Goal: Transaction & Acquisition: Purchase product/service

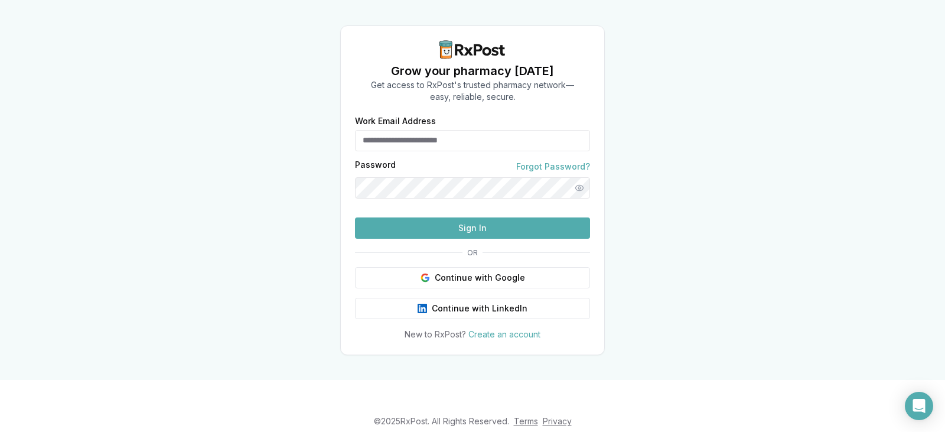
type input "**********"
click at [478, 238] on button "Sign In" at bounding box center [472, 227] width 235 height 21
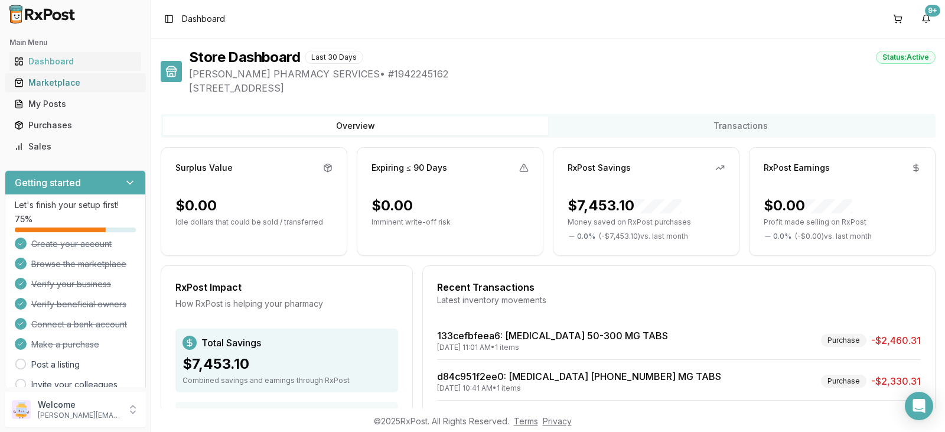
click at [88, 84] on div "Marketplace" at bounding box center [75, 83] width 122 height 12
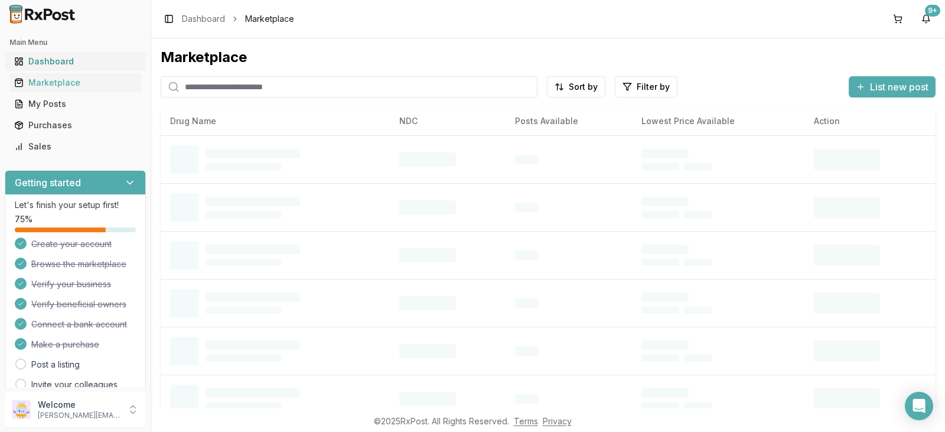
click at [97, 61] on div "Dashboard" at bounding box center [75, 61] width 122 height 12
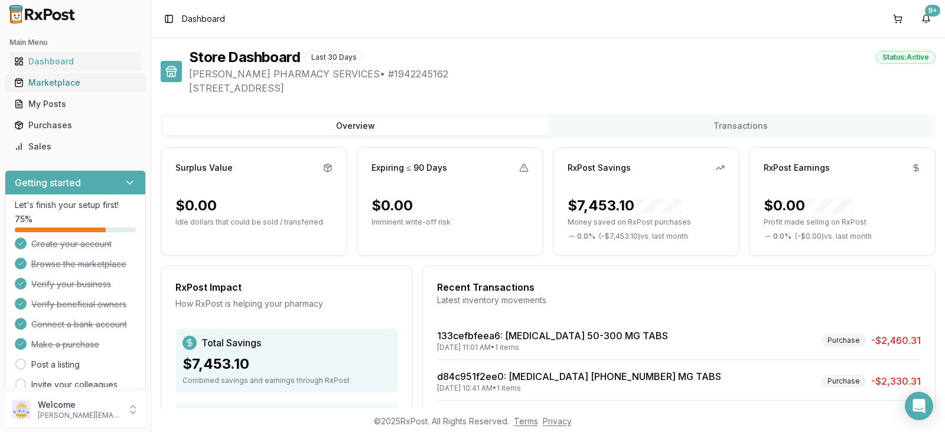
click at [96, 83] on div "Marketplace" at bounding box center [75, 83] width 122 height 12
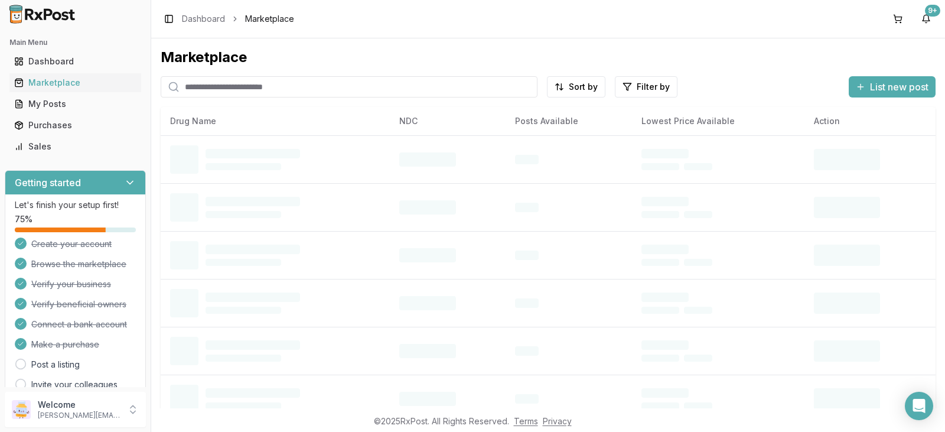
click at [266, 90] on input "search" at bounding box center [349, 86] width 377 height 21
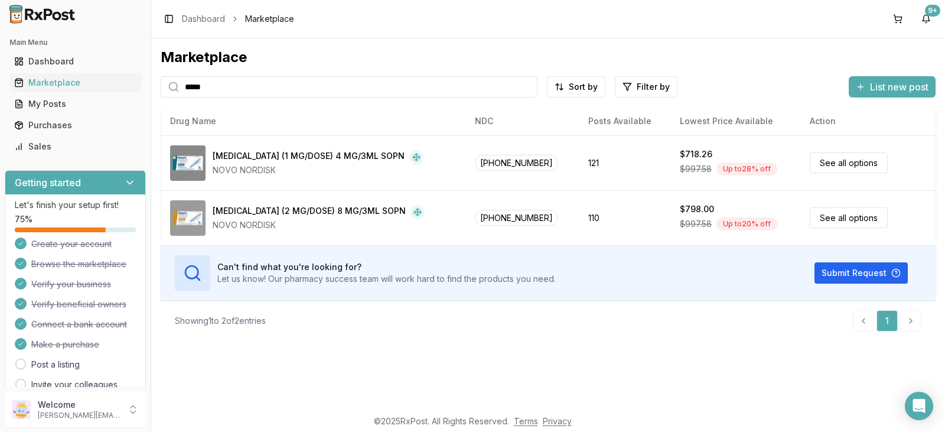
drag, startPoint x: 231, startPoint y: 90, endPoint x: 161, endPoint y: 83, distance: 71.2
click at [161, 83] on div "*****" at bounding box center [349, 86] width 377 height 21
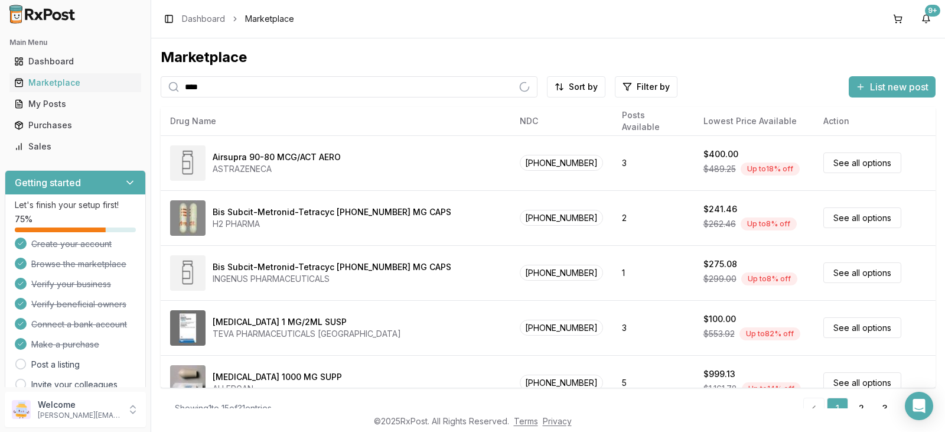
type input "****"
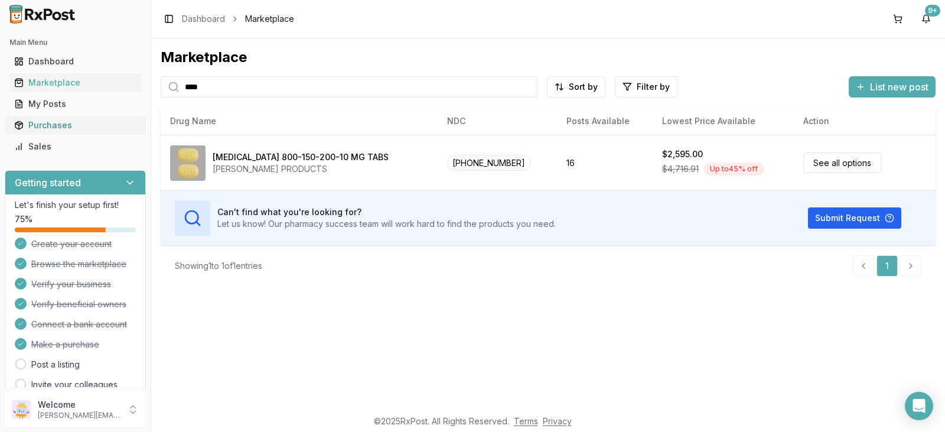
click at [88, 124] on div "Purchases" at bounding box center [75, 125] width 122 height 12
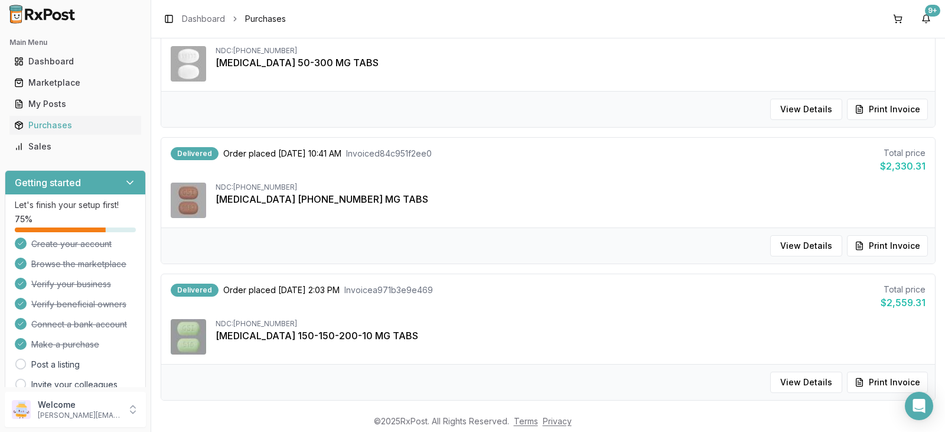
scroll to position [177, 0]
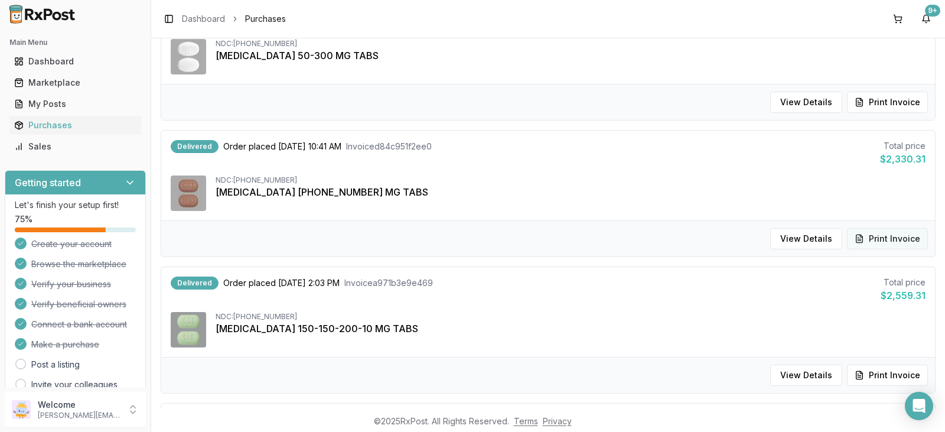
click at [885, 237] on button "Print Invoice" at bounding box center [887, 238] width 81 height 21
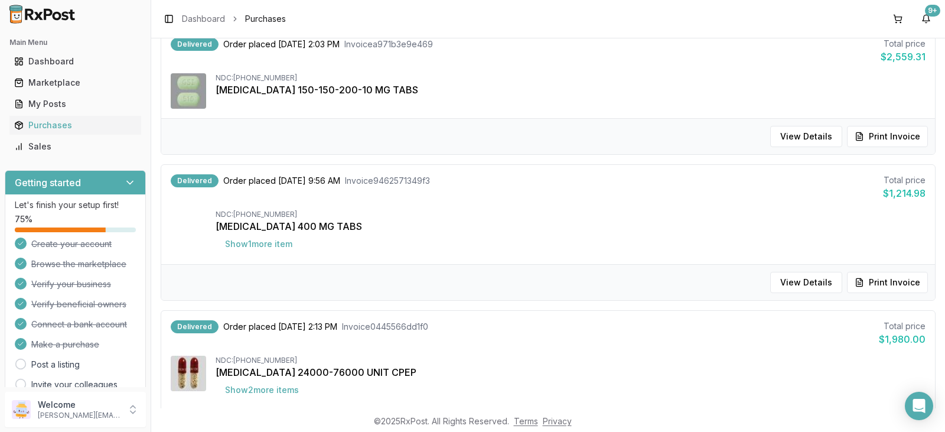
scroll to position [354, 0]
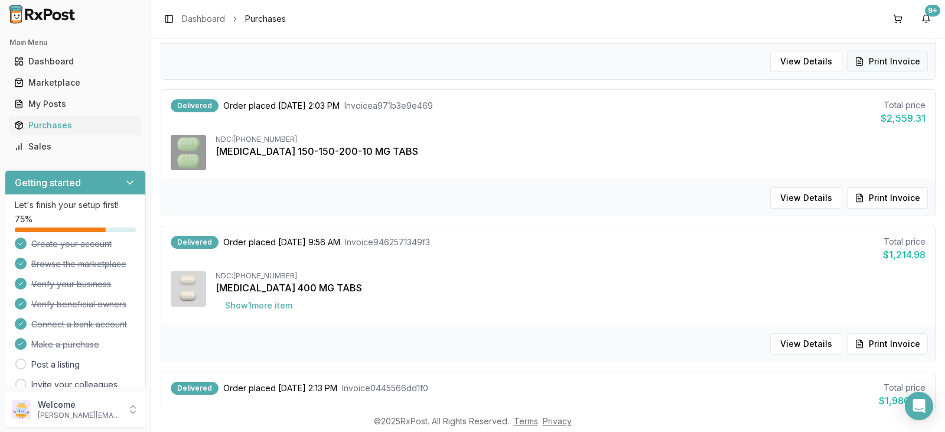
click at [886, 61] on button "Print Invoice" at bounding box center [887, 61] width 81 height 21
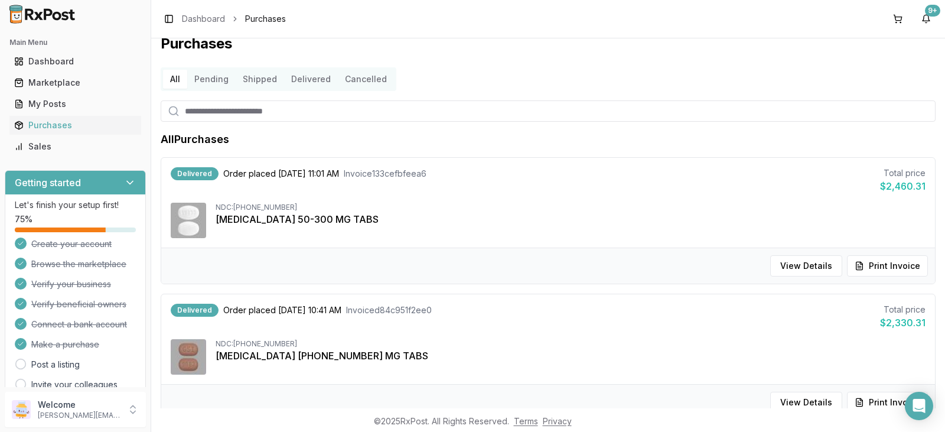
scroll to position [0, 0]
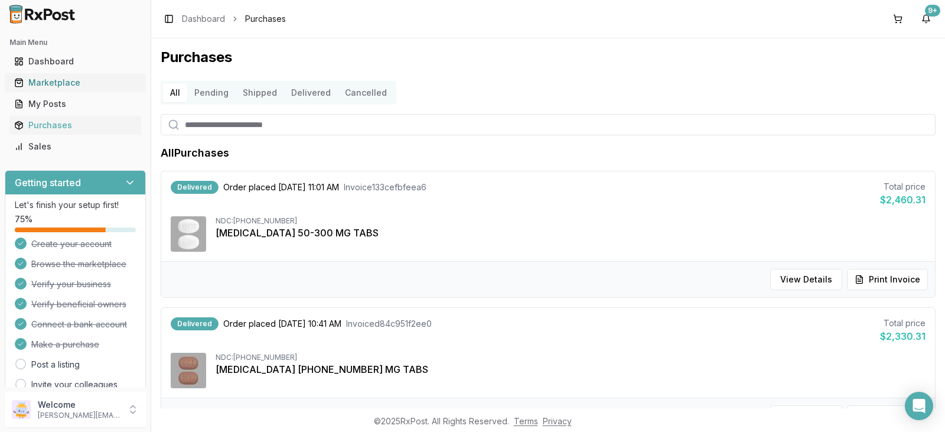
click at [101, 86] on div "Marketplace" at bounding box center [75, 83] width 122 height 12
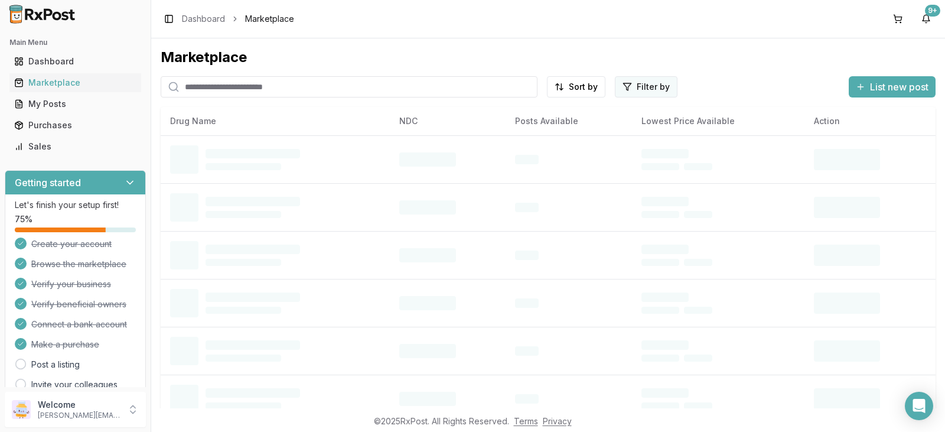
click at [655, 84] on html "Main Menu Dashboard Marketplace My Posts Purchases Sales Getting started Let's …" at bounding box center [472, 216] width 945 height 432
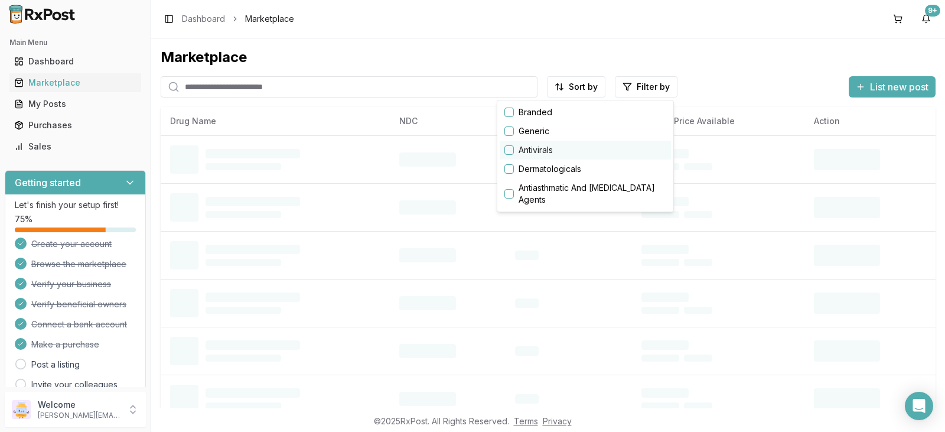
click at [511, 150] on button "button" at bounding box center [508, 149] width 9 height 9
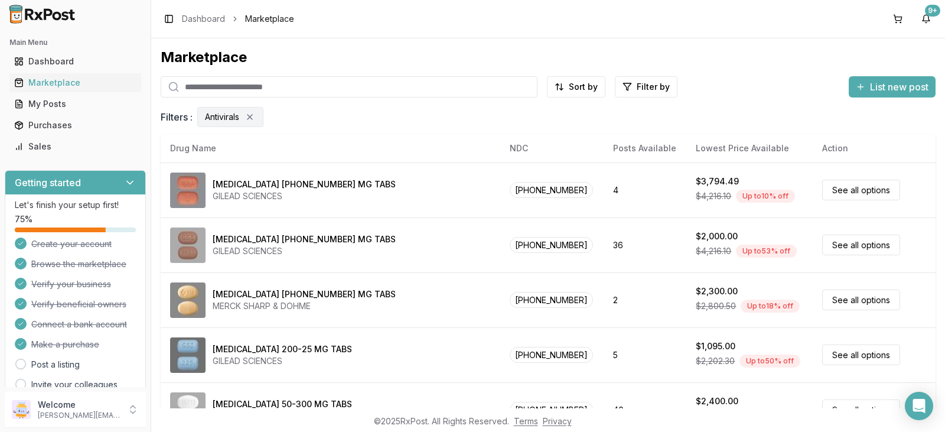
drag, startPoint x: 931, startPoint y: 152, endPoint x: 928, endPoint y: 210, distance: 57.9
click at [929, 215] on html "Main Menu Dashboard Marketplace My Posts Purchases Sales Getting started Let's …" at bounding box center [472, 216] width 945 height 432
click at [68, 124] on div "Purchases" at bounding box center [75, 125] width 122 height 12
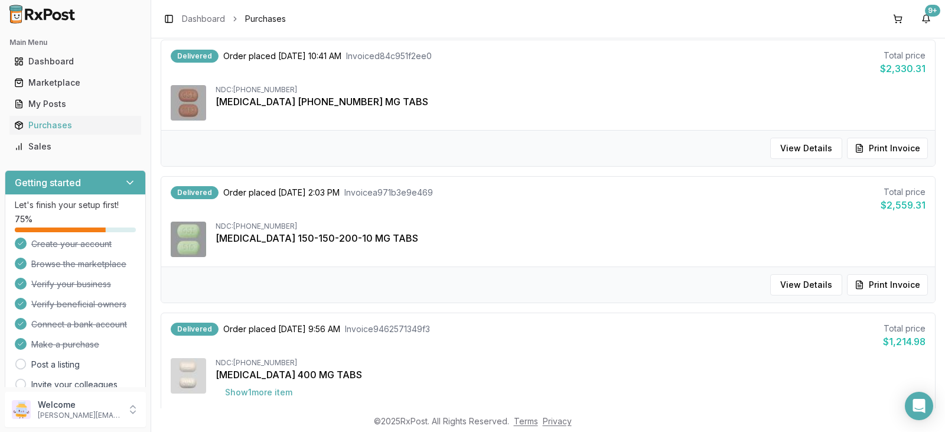
scroll to position [413, 0]
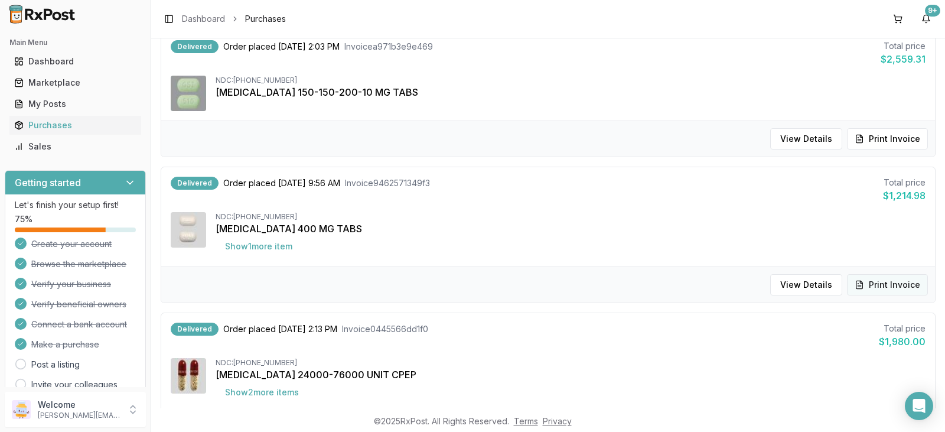
click at [886, 285] on button "Print Invoice" at bounding box center [887, 284] width 81 height 21
click at [886, 143] on button "Print Invoice" at bounding box center [887, 138] width 81 height 21
click at [889, 285] on button "Print Invoice" at bounding box center [887, 284] width 81 height 21
click at [81, 83] on div "Marketplace" at bounding box center [75, 83] width 122 height 12
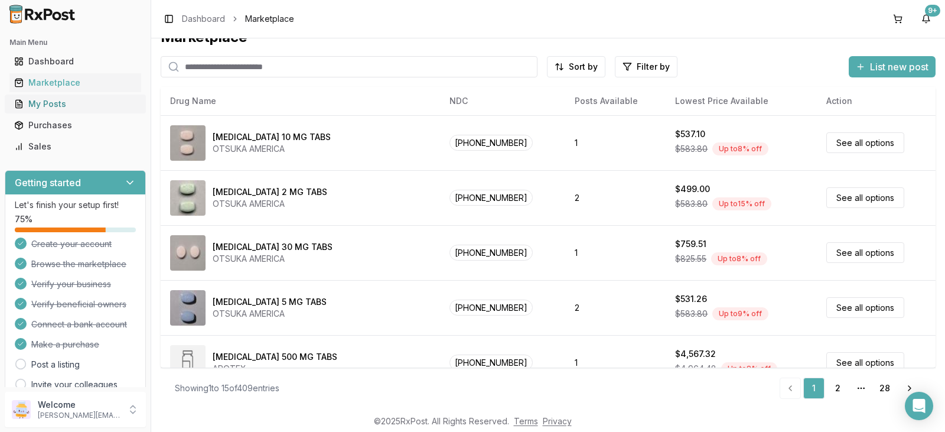
scroll to position [20, 0]
click at [67, 106] on div "My Posts" at bounding box center [75, 104] width 122 height 12
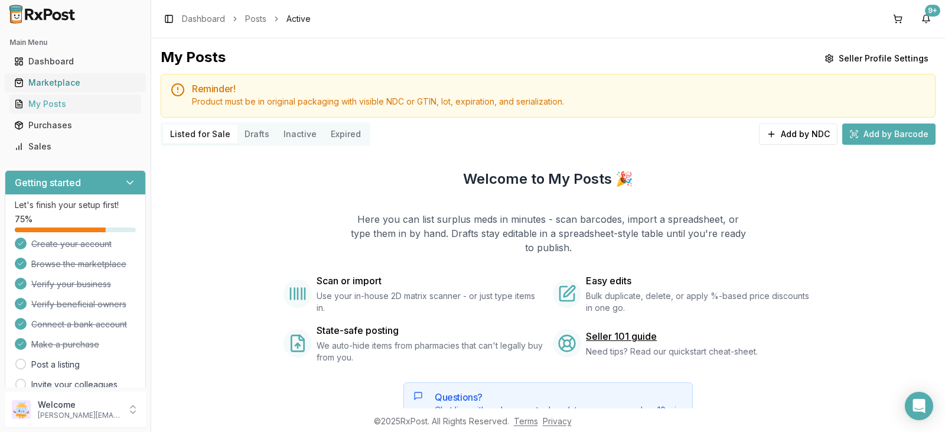
click at [97, 84] on div "Marketplace" at bounding box center [75, 83] width 122 height 12
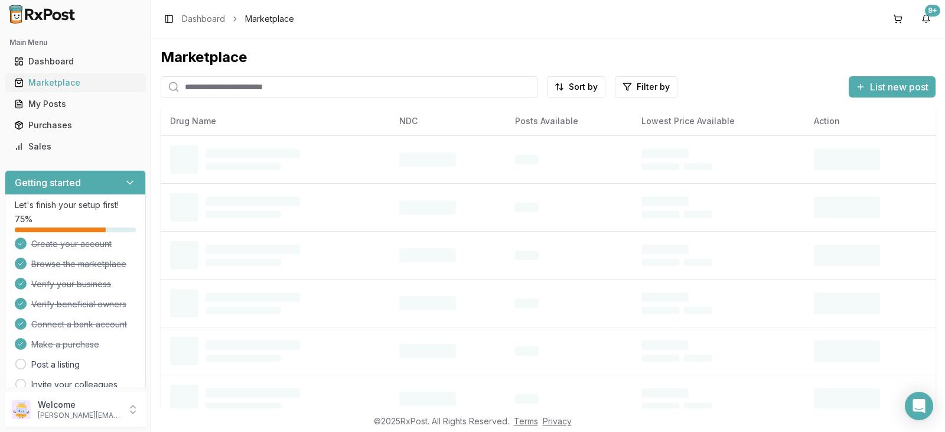
click at [97, 84] on div "Marketplace" at bounding box center [75, 83] width 122 height 12
click at [81, 103] on div "My Posts" at bounding box center [75, 104] width 122 height 12
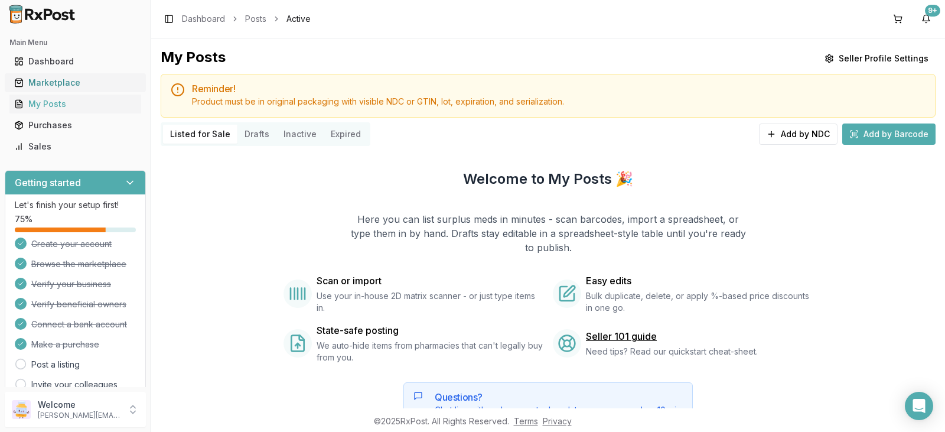
click at [99, 84] on div "Marketplace" at bounding box center [75, 83] width 122 height 12
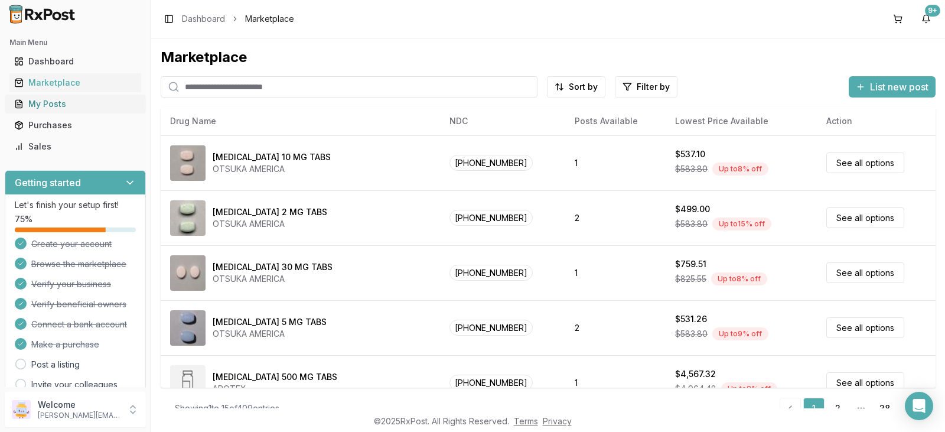
click at [86, 106] on div "My Posts" at bounding box center [75, 104] width 122 height 12
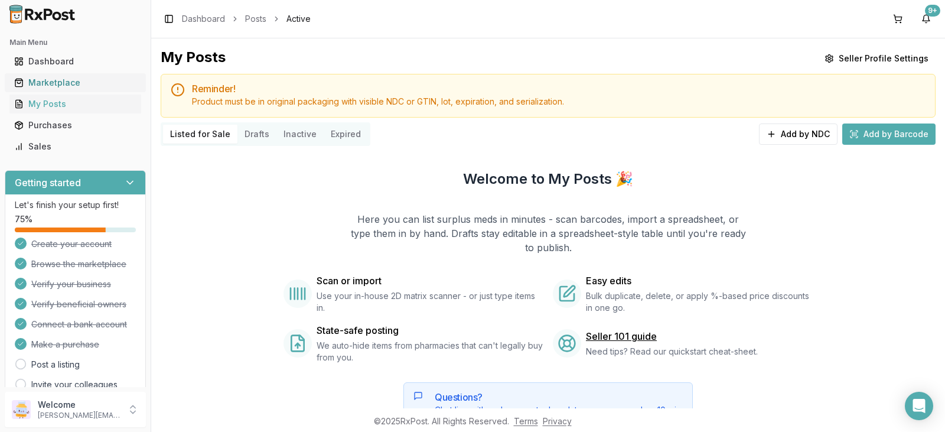
click at [106, 82] on div "Marketplace" at bounding box center [75, 83] width 122 height 12
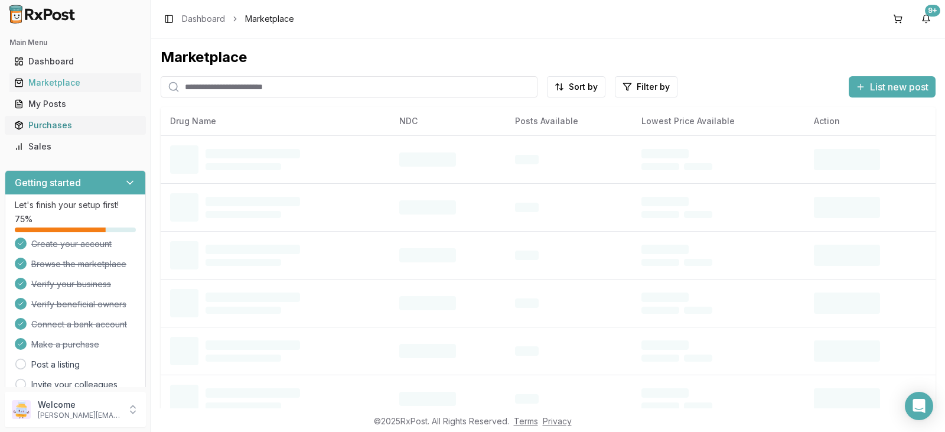
click at [94, 125] on div "Purchases" at bounding box center [75, 125] width 122 height 12
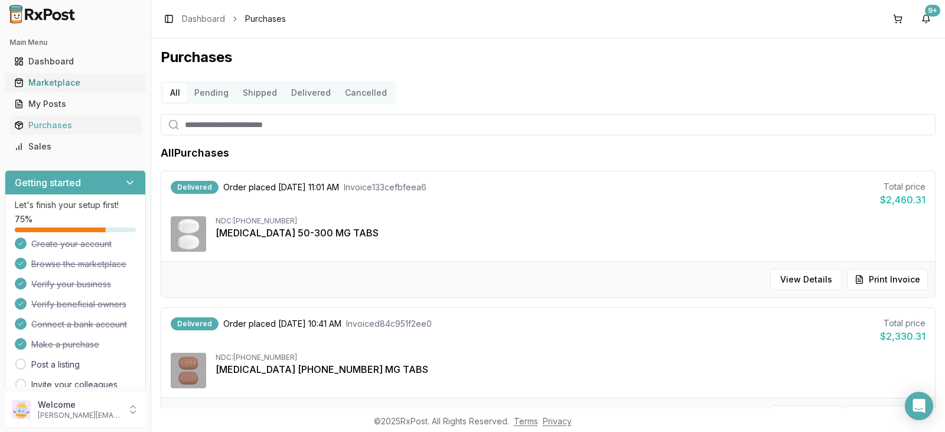
click at [105, 80] on div "Marketplace" at bounding box center [75, 83] width 122 height 12
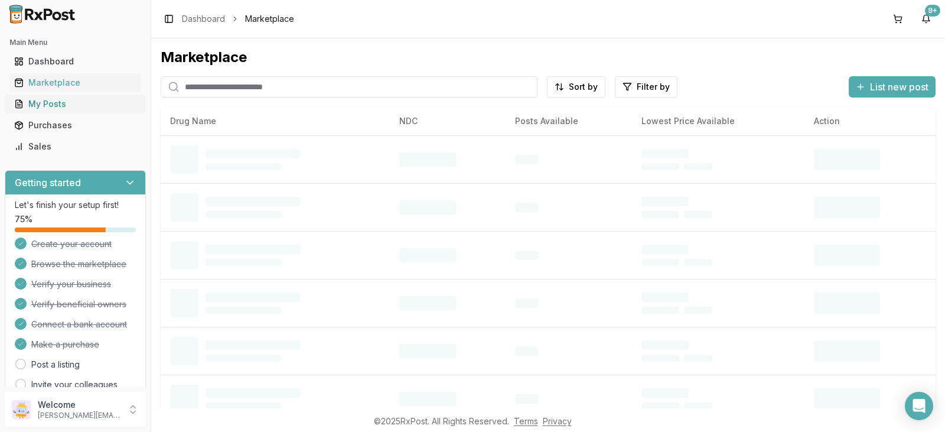
click at [94, 102] on div "My Posts" at bounding box center [75, 104] width 122 height 12
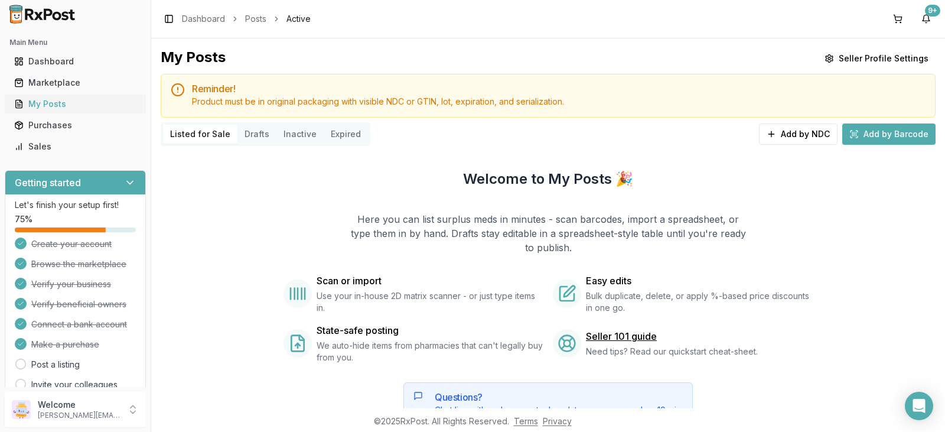
click at [92, 103] on div "My Posts" at bounding box center [75, 104] width 122 height 12
click at [99, 81] on div "Marketplace" at bounding box center [75, 83] width 122 height 12
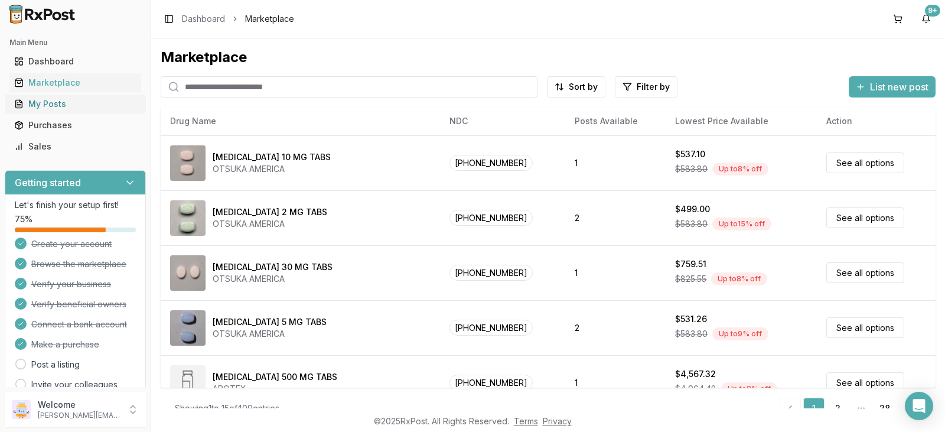
click at [93, 103] on div "My Posts" at bounding box center [75, 104] width 122 height 12
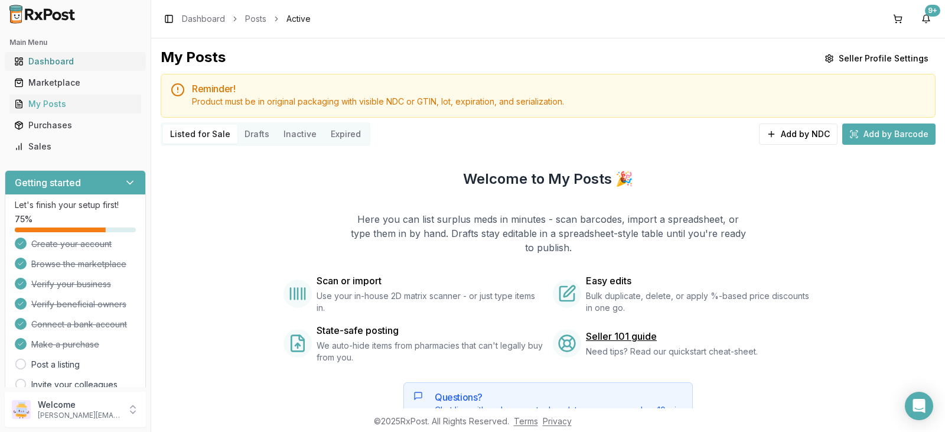
click at [104, 61] on div "Dashboard" at bounding box center [75, 61] width 122 height 12
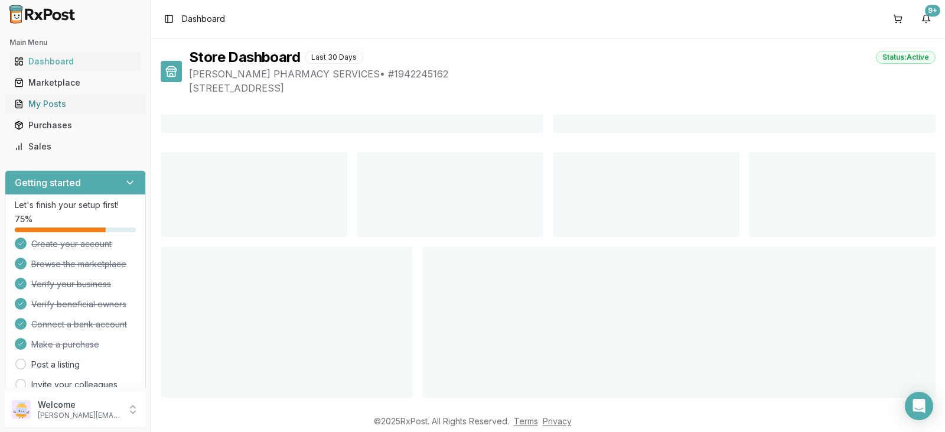
click at [94, 108] on div "My Posts" at bounding box center [75, 104] width 122 height 12
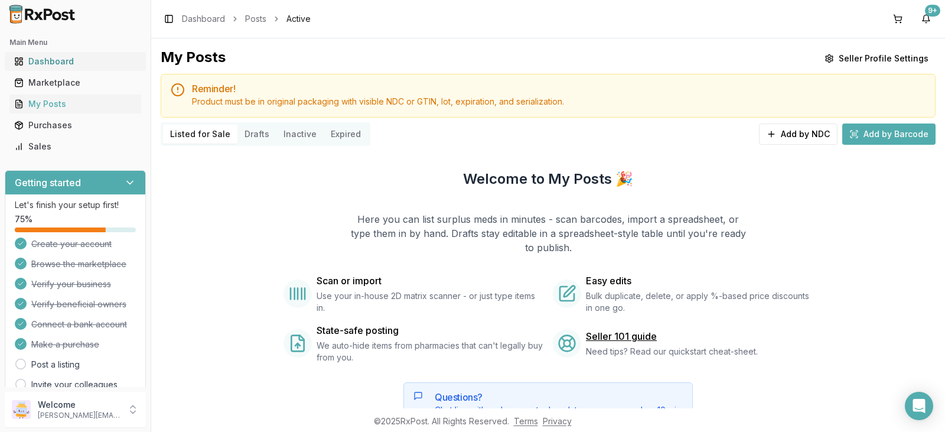
click at [107, 58] on div "Dashboard" at bounding box center [75, 61] width 122 height 12
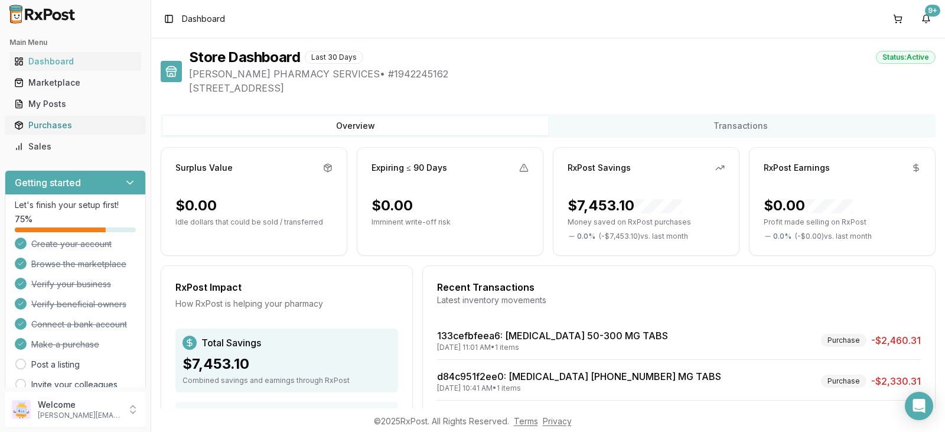
click at [68, 123] on div "Purchases" at bounding box center [75, 125] width 122 height 12
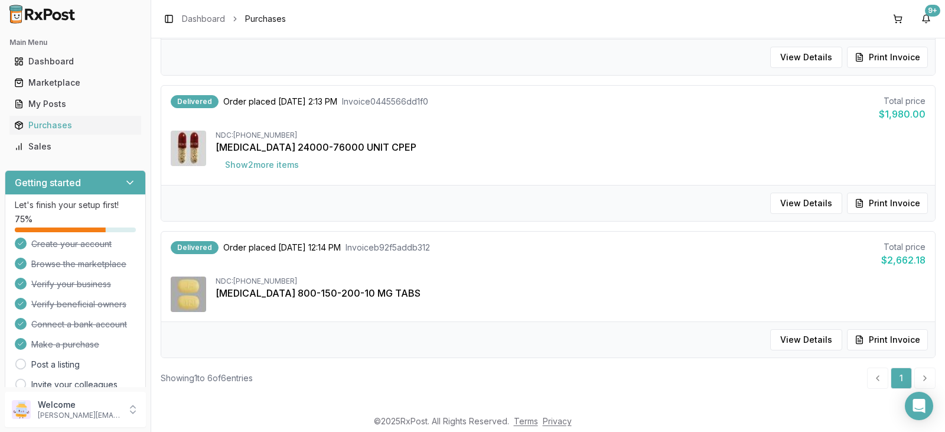
scroll to position [649, 0]
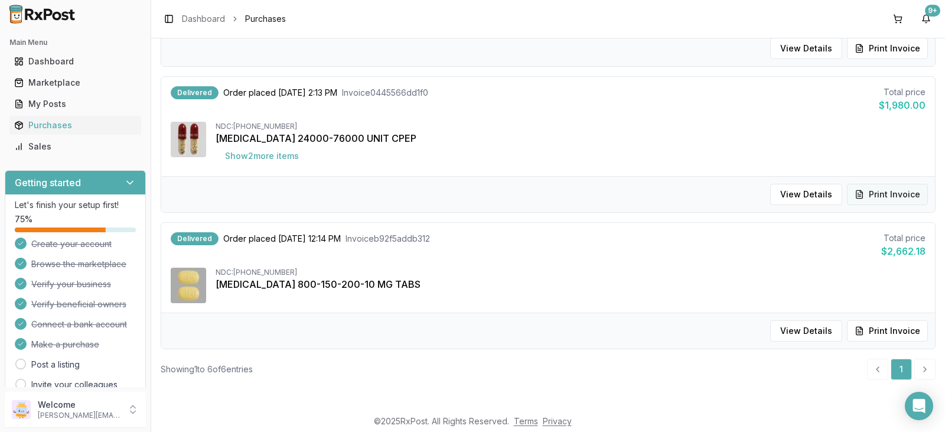
click at [883, 195] on button "Print Invoice" at bounding box center [887, 194] width 81 height 21
click at [880, 327] on button "Print Invoice" at bounding box center [887, 330] width 81 height 21
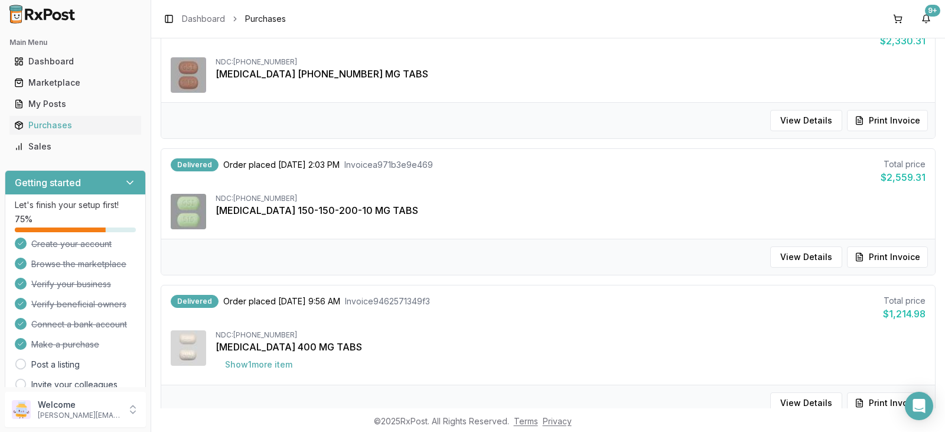
scroll to position [0, 0]
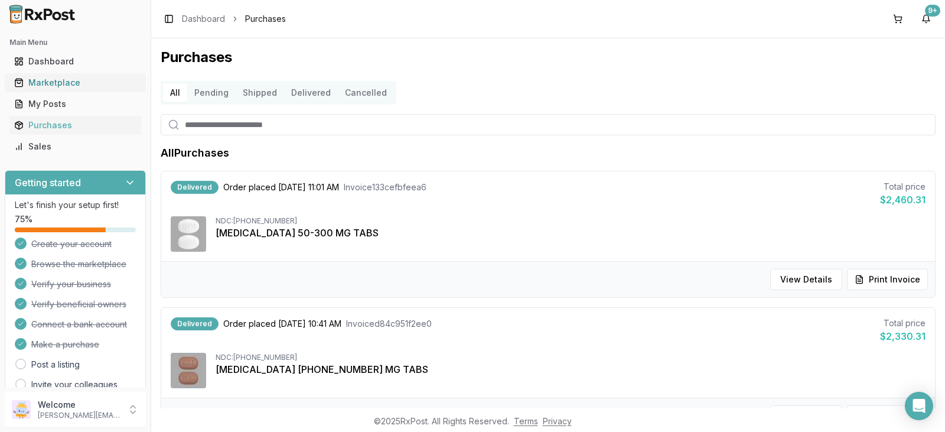
click at [94, 77] on div "Marketplace" at bounding box center [75, 83] width 122 height 12
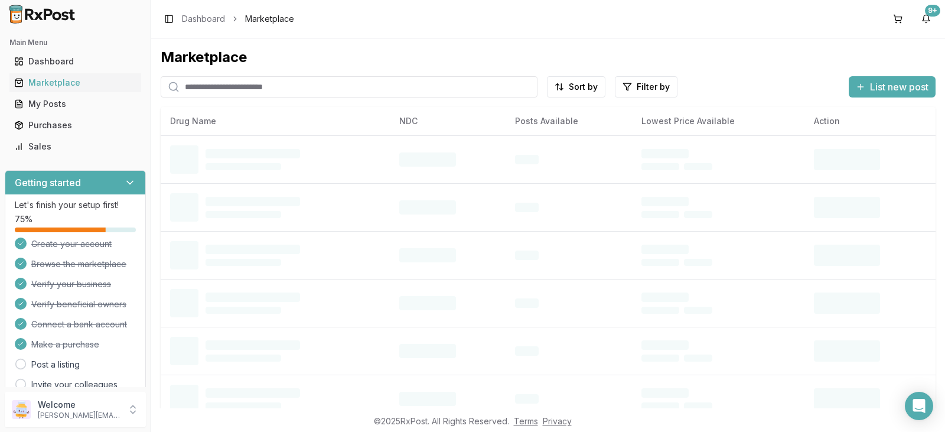
click at [320, 84] on input "search" at bounding box center [349, 86] width 377 height 21
type input "*******"
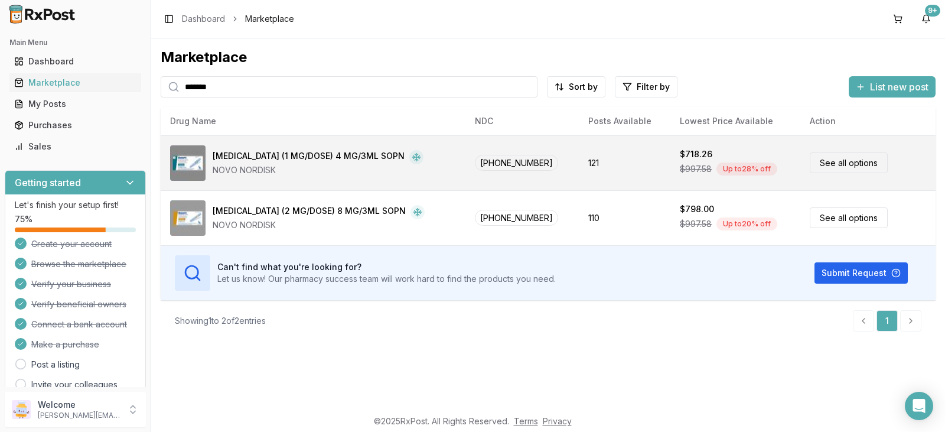
click at [836, 164] on link "See all options" at bounding box center [848, 162] width 78 height 21
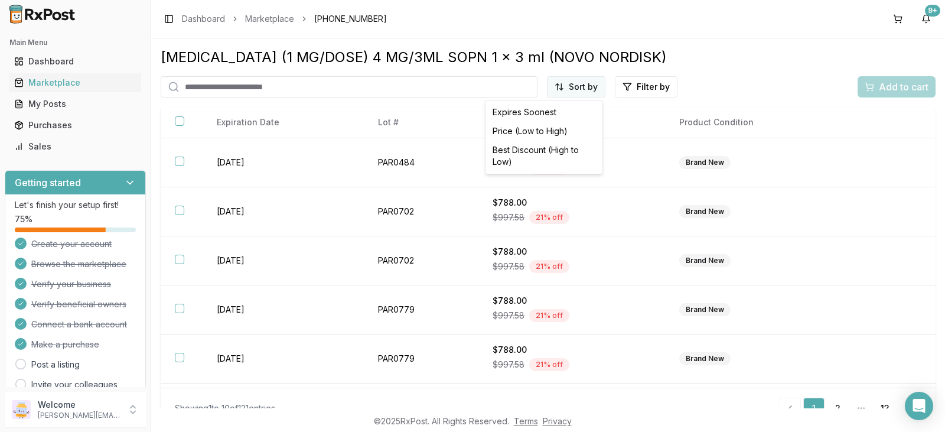
click at [593, 90] on html "Main Menu Dashboard Marketplace My Posts Purchases Sales Getting started Let's …" at bounding box center [472, 216] width 945 height 432
click at [555, 150] on div "Best Discount (High to Low)" at bounding box center [544, 155] width 112 height 31
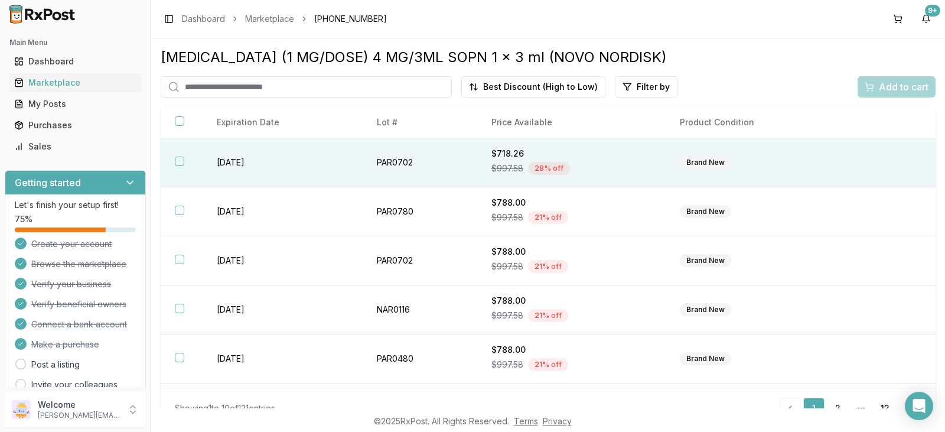
click at [808, 161] on div "Brand New" at bounding box center [755, 162] width 153 height 13
click at [903, 89] on span "Add to cart" at bounding box center [903, 87] width 50 height 14
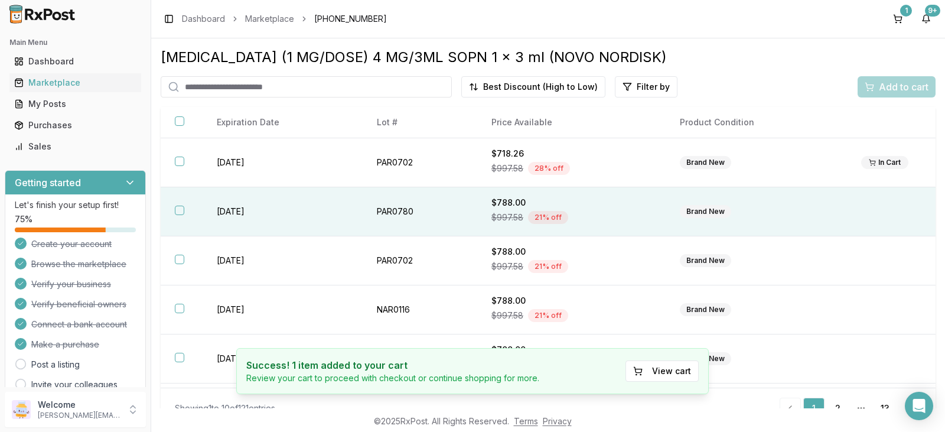
click at [880, 211] on td at bounding box center [891, 211] width 89 height 49
click at [897, 86] on span "Add to cart" at bounding box center [903, 87] width 50 height 14
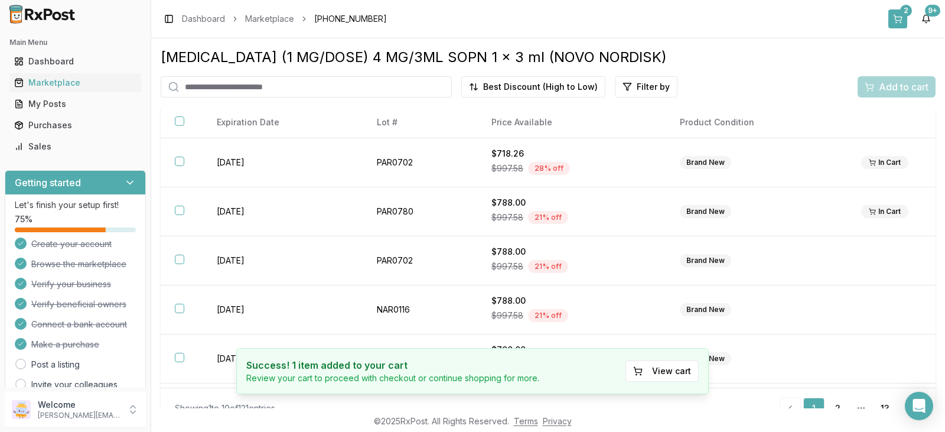
click at [904, 17] on button "2" at bounding box center [897, 18] width 19 height 19
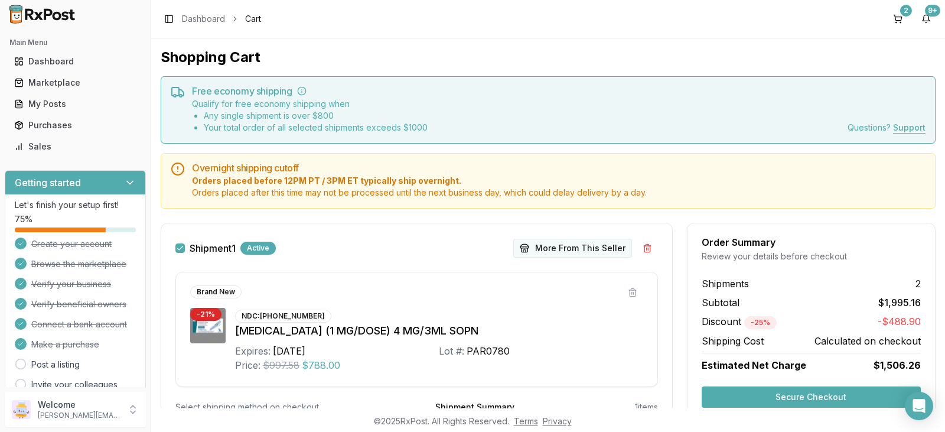
click at [602, 249] on button "More From This Seller" at bounding box center [572, 247] width 119 height 19
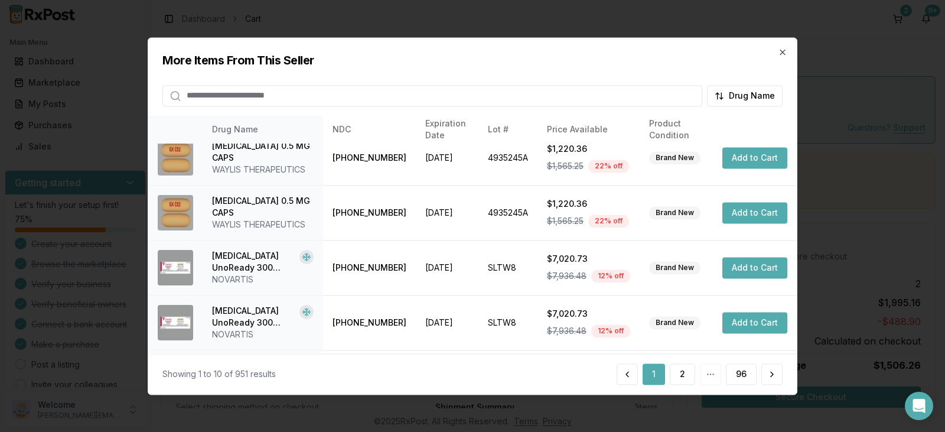
scroll to position [339, 0]
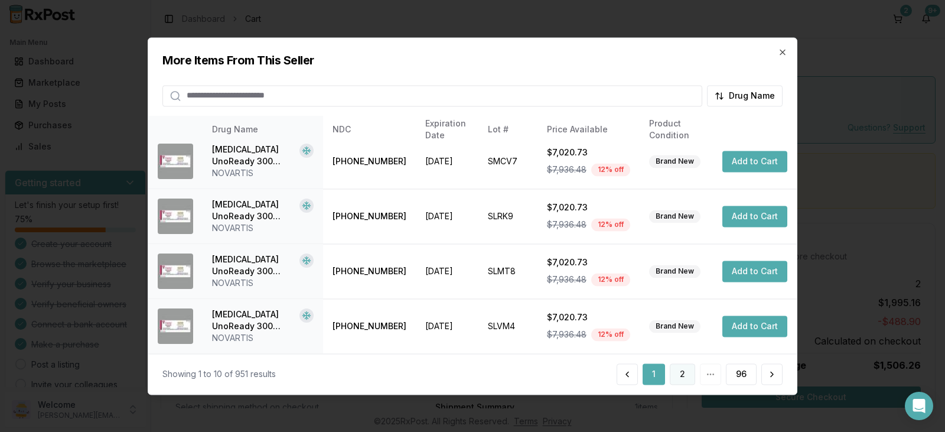
click at [686, 372] on button "2" at bounding box center [681, 373] width 25 height 21
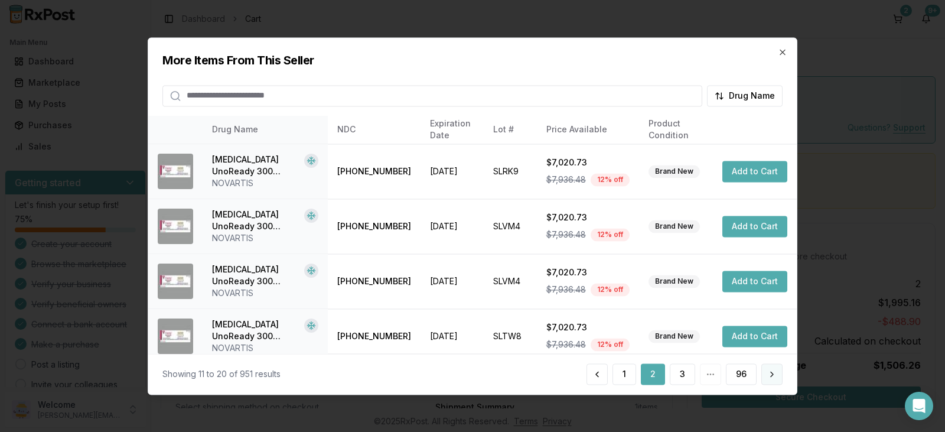
click at [773, 375] on button at bounding box center [771, 373] width 21 height 21
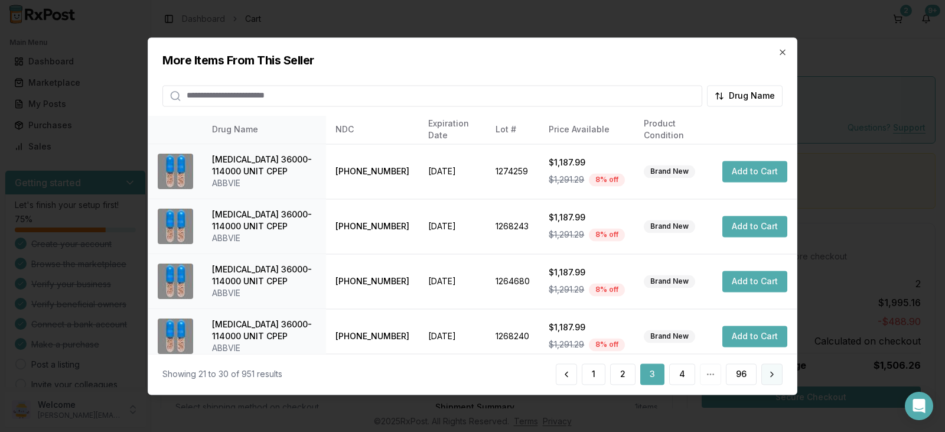
click at [773, 375] on button at bounding box center [771, 373] width 21 height 21
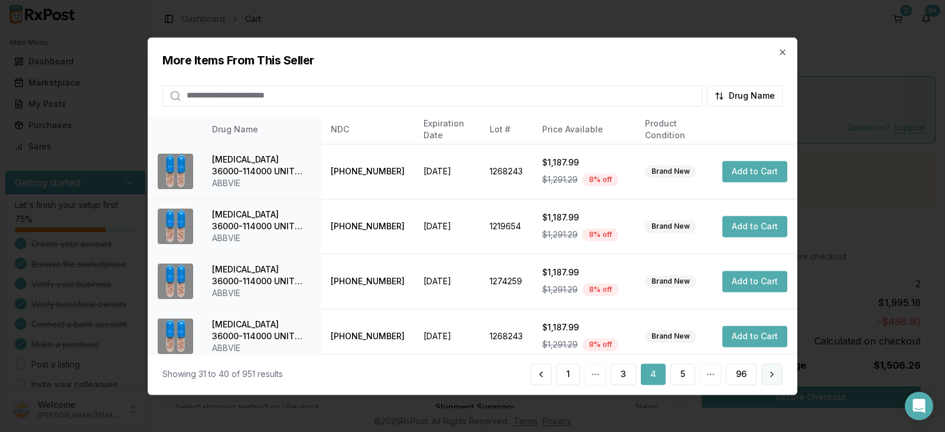
click at [773, 375] on button at bounding box center [771, 373] width 21 height 21
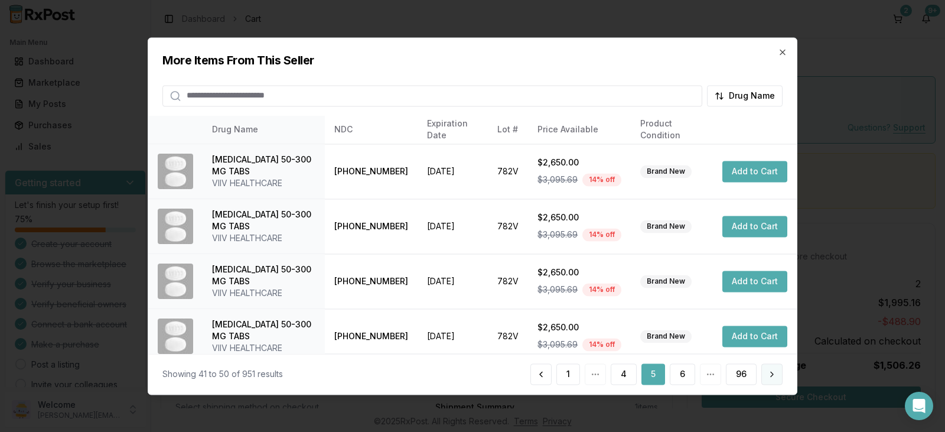
click at [773, 375] on button at bounding box center [771, 373] width 21 height 21
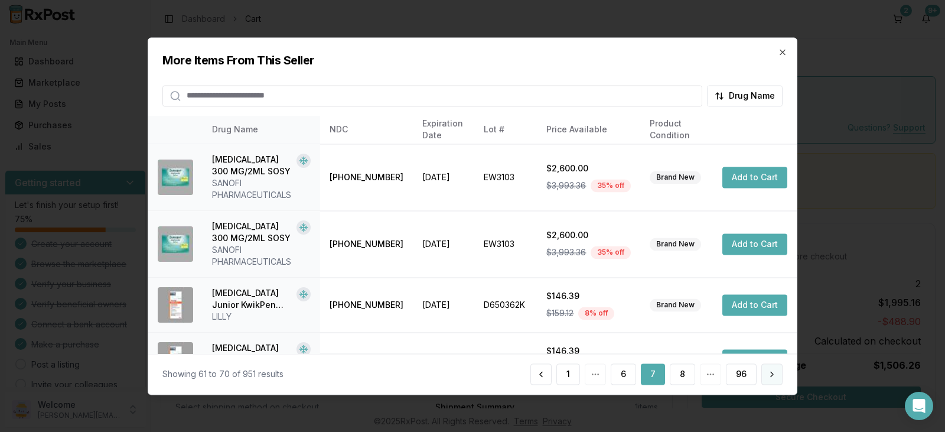
click at [773, 375] on button at bounding box center [771, 373] width 21 height 21
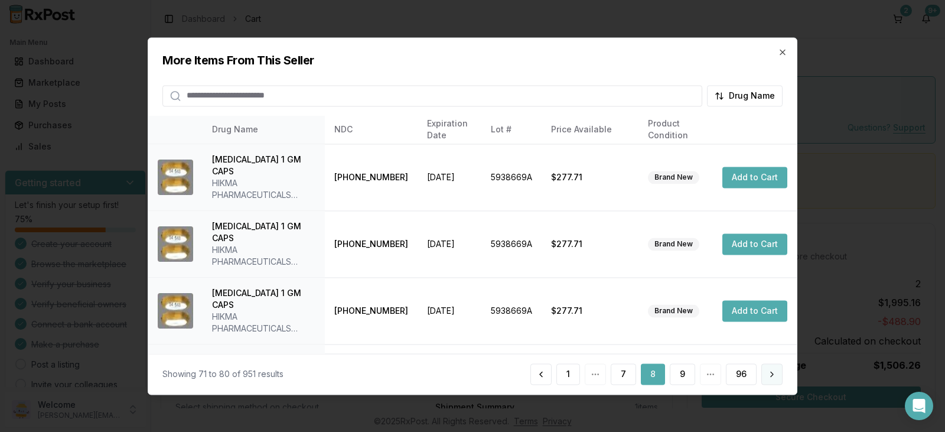
click at [773, 375] on button at bounding box center [771, 373] width 21 height 21
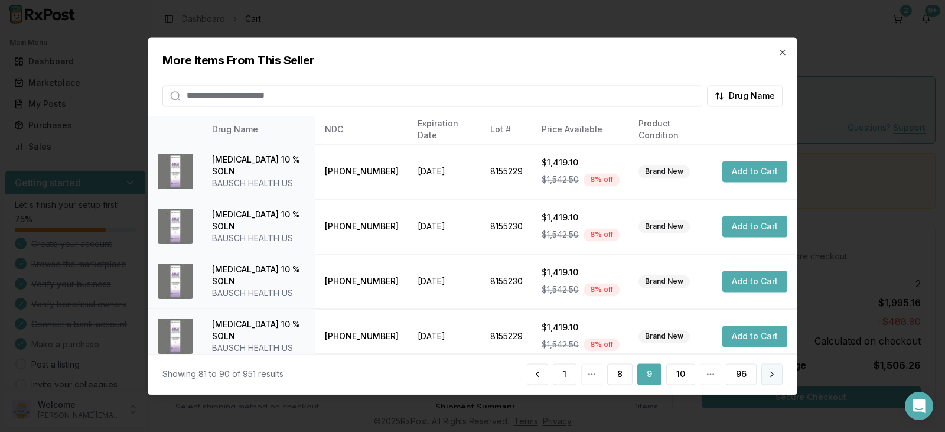
click at [773, 375] on button at bounding box center [771, 373] width 21 height 21
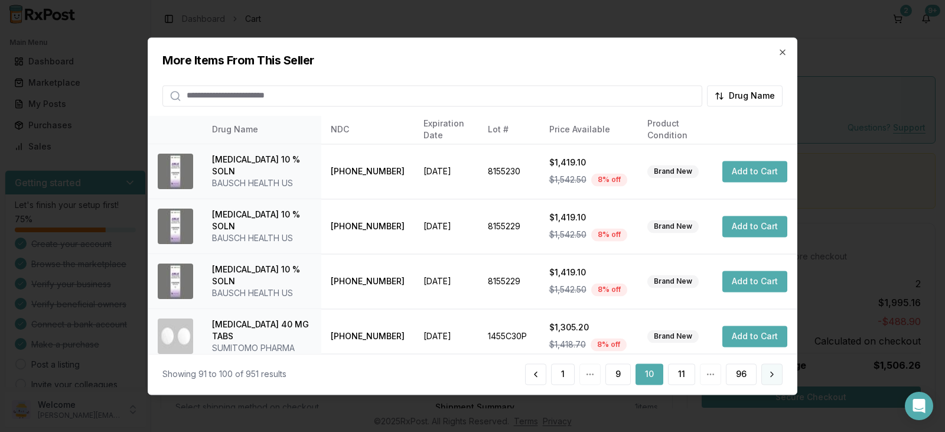
click at [773, 375] on button at bounding box center [771, 373] width 21 height 21
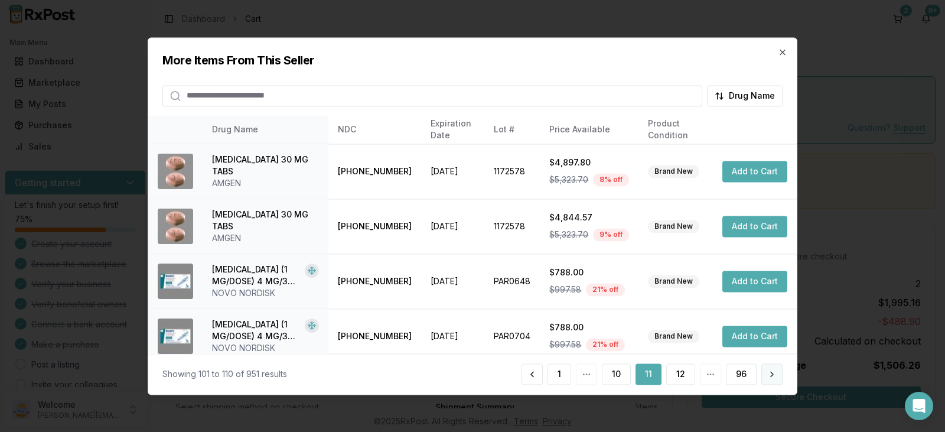
click at [773, 375] on button at bounding box center [771, 373] width 21 height 21
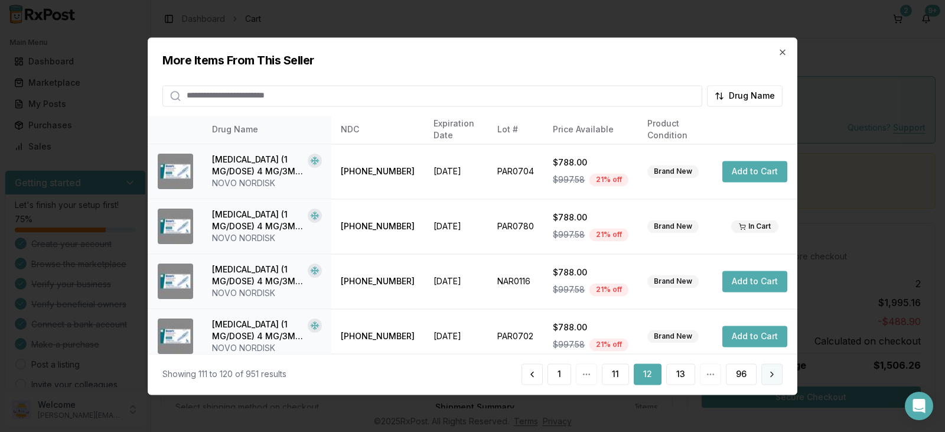
click at [773, 375] on button at bounding box center [771, 373] width 21 height 21
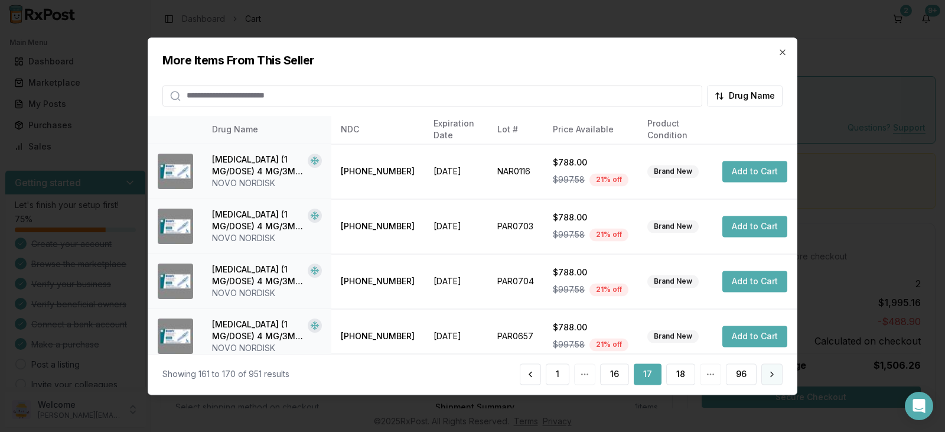
click at [773, 375] on button at bounding box center [771, 373] width 21 height 21
click at [773, 376] on button at bounding box center [771, 373] width 21 height 21
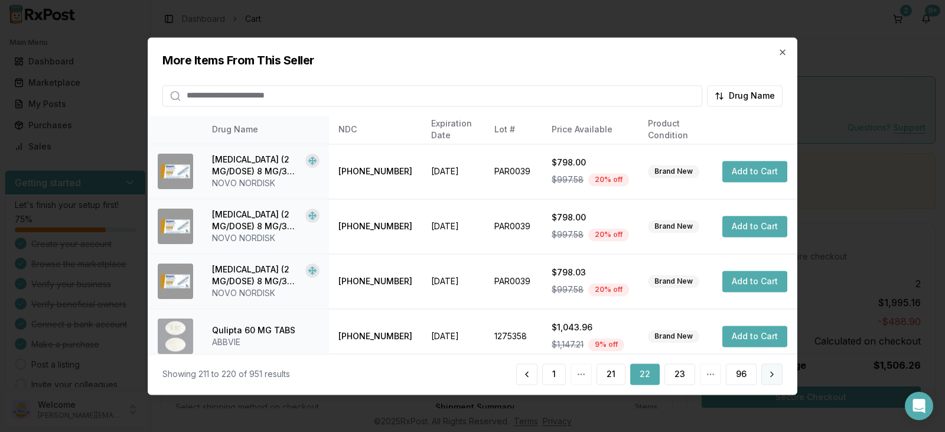
click at [773, 376] on button at bounding box center [771, 373] width 21 height 21
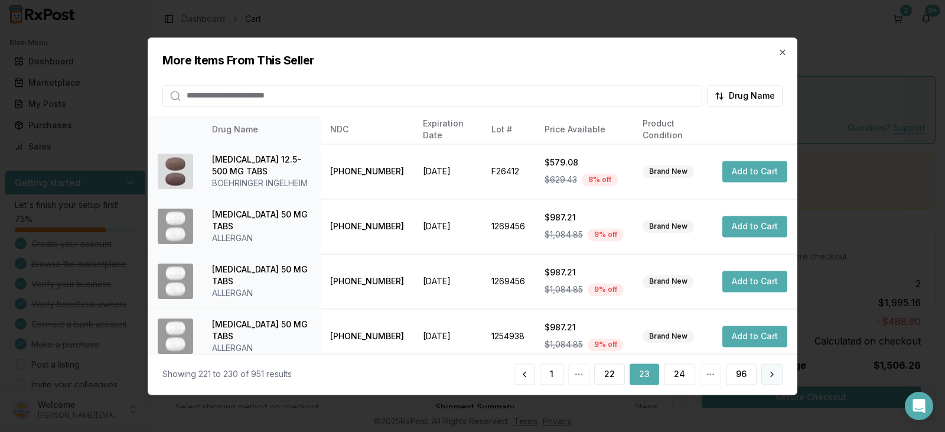
click at [773, 376] on button at bounding box center [771, 373] width 21 height 21
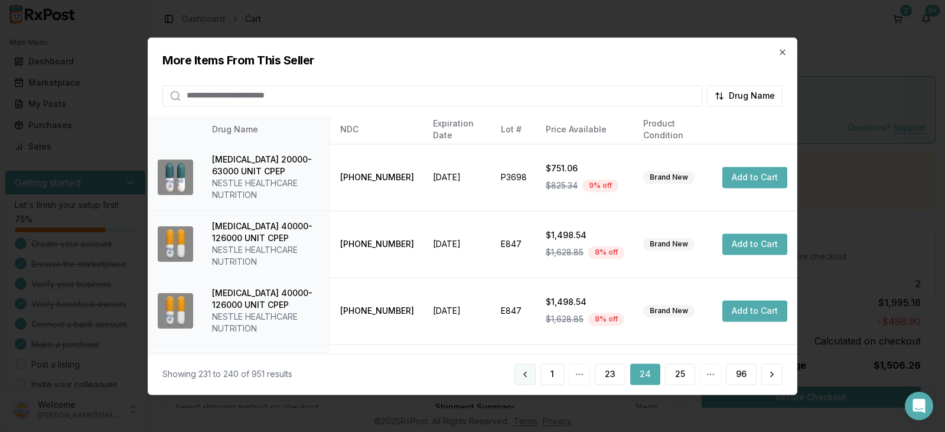
click at [528, 378] on button at bounding box center [524, 373] width 21 height 21
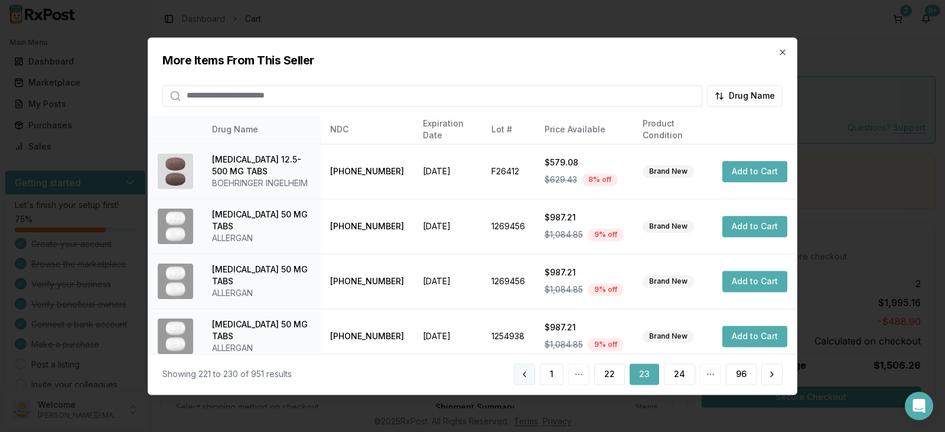
click at [528, 377] on button at bounding box center [524, 373] width 21 height 21
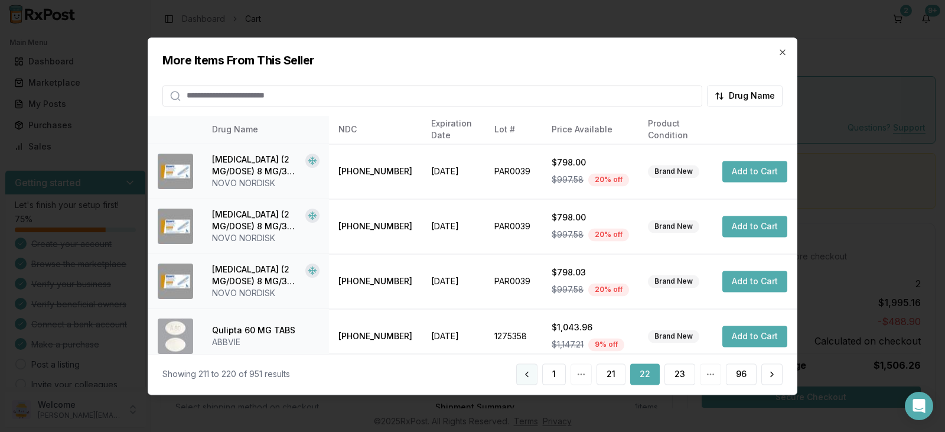
click at [528, 377] on button at bounding box center [526, 373] width 21 height 21
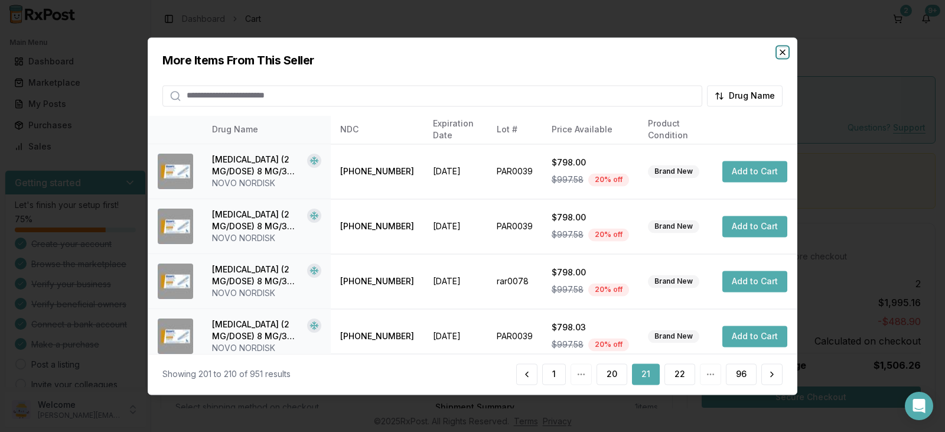
click at [782, 54] on icon "button" at bounding box center [781, 51] width 9 height 9
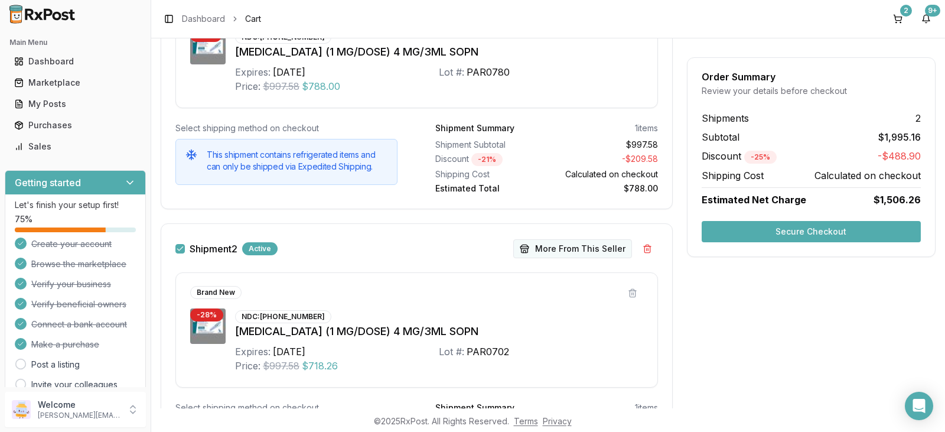
scroll to position [274, 0]
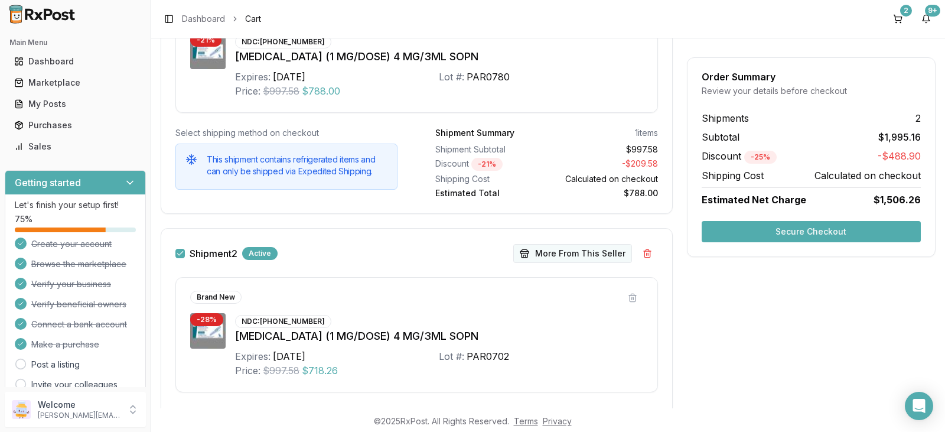
click at [585, 253] on button "More From This Seller" at bounding box center [572, 253] width 119 height 19
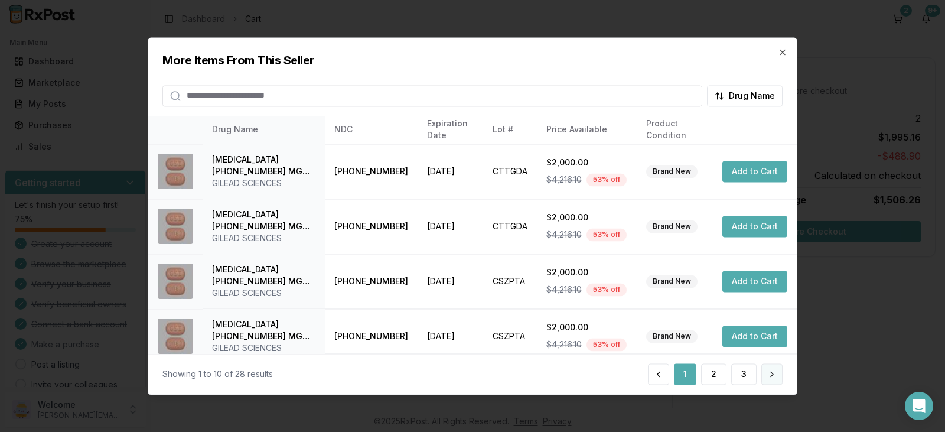
click at [773, 374] on button at bounding box center [771, 373] width 21 height 21
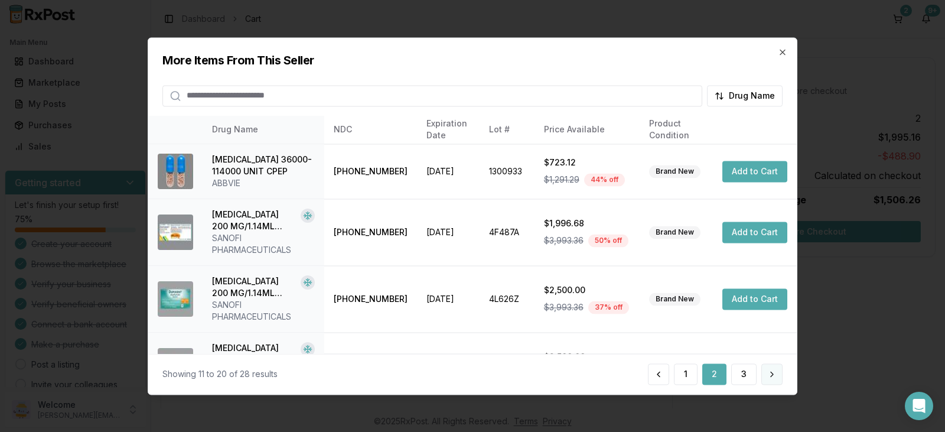
click at [773, 374] on button at bounding box center [771, 373] width 21 height 21
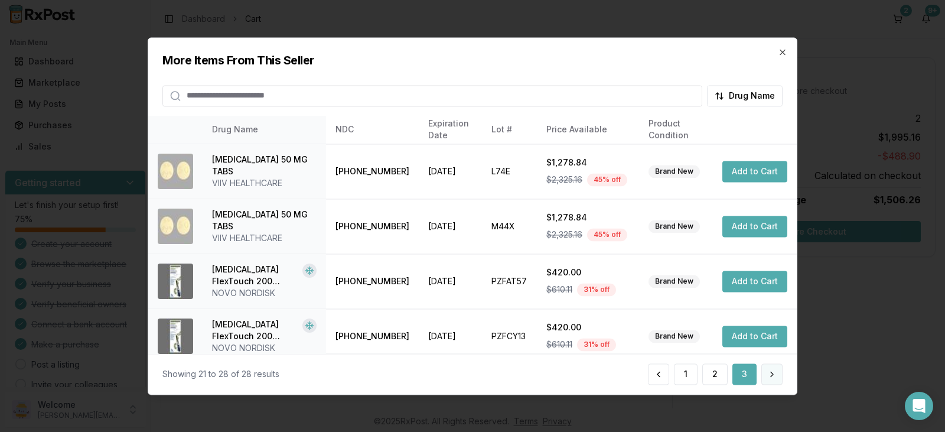
click at [773, 374] on button at bounding box center [771, 373] width 21 height 21
click at [661, 372] on button at bounding box center [658, 373] width 21 height 21
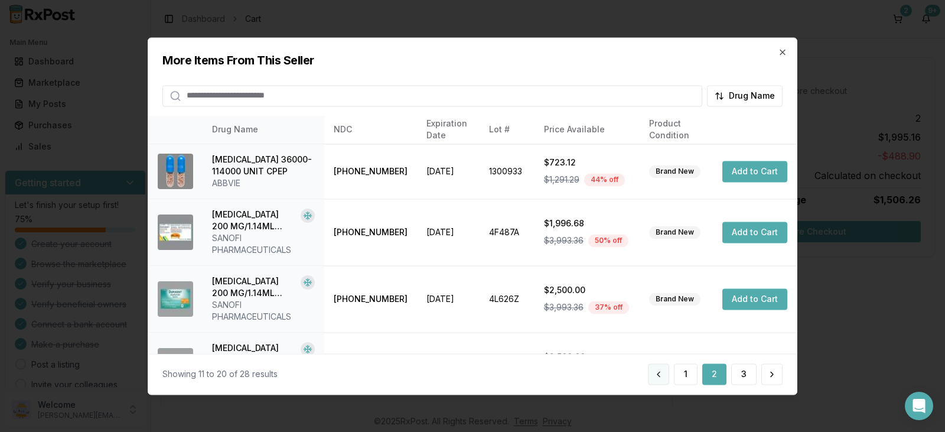
click at [661, 372] on button at bounding box center [658, 373] width 21 height 21
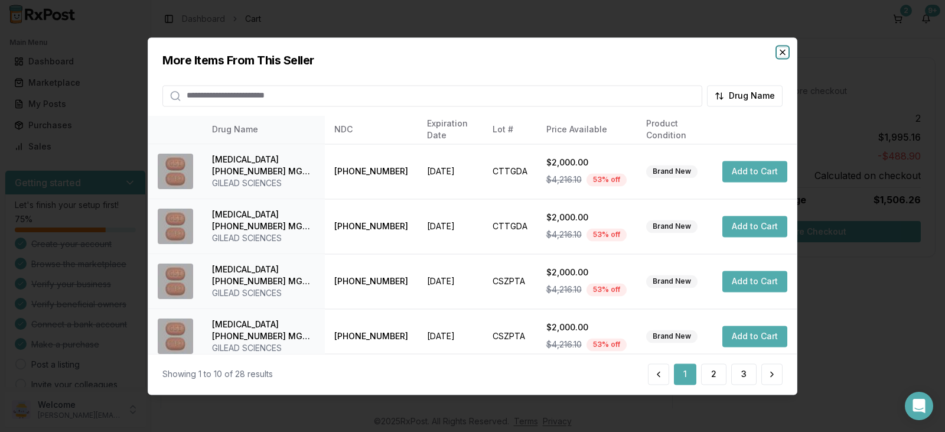
click at [783, 51] on icon "button" at bounding box center [782, 52] width 5 height 5
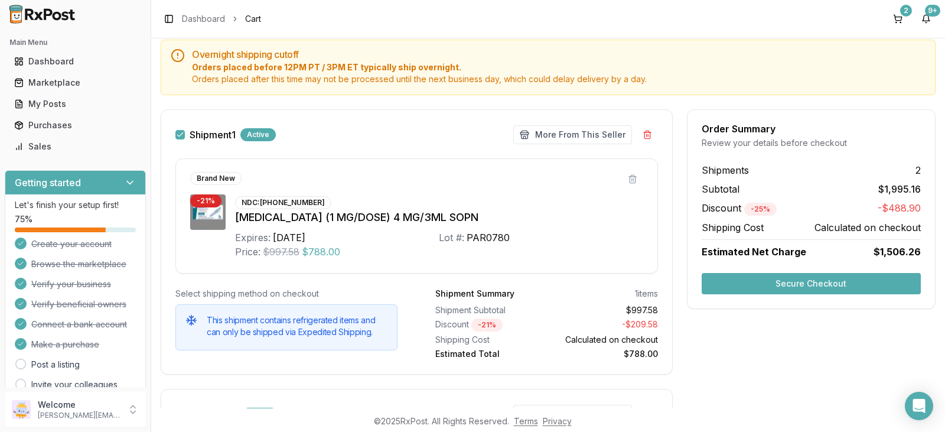
scroll to position [97, 0]
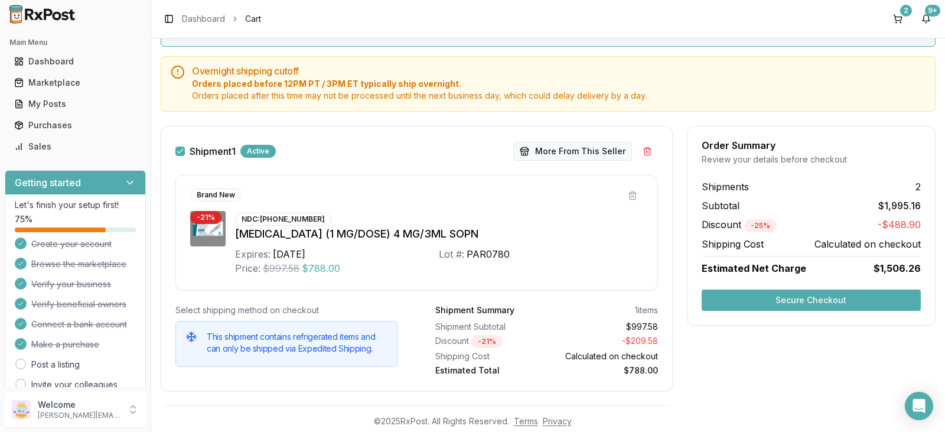
click at [579, 149] on button "More From This Seller" at bounding box center [572, 151] width 119 height 19
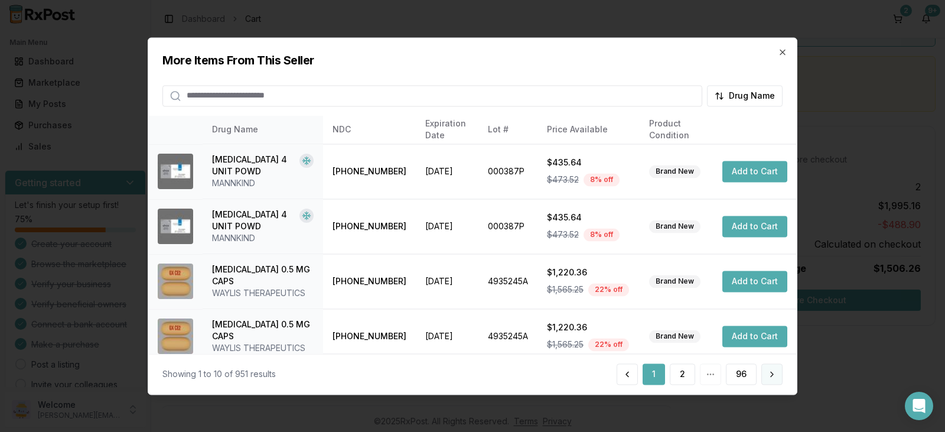
click at [769, 374] on button at bounding box center [771, 373] width 21 height 21
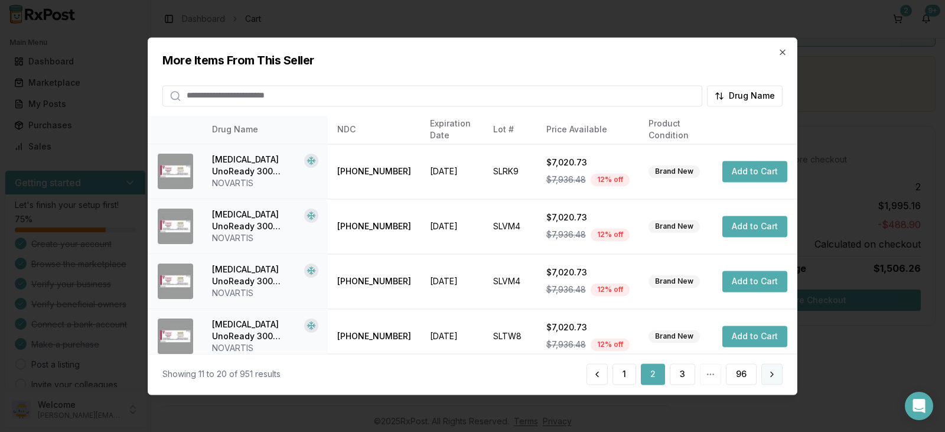
click at [768, 374] on button at bounding box center [771, 373] width 21 height 21
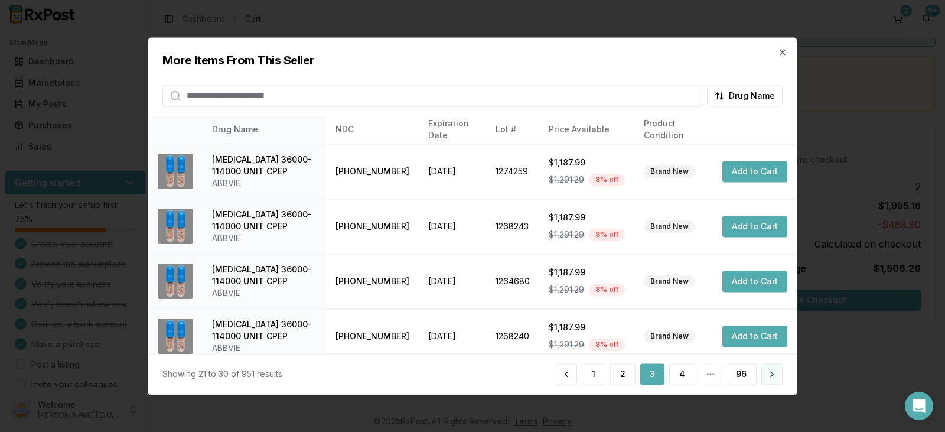
click at [768, 374] on button at bounding box center [771, 373] width 21 height 21
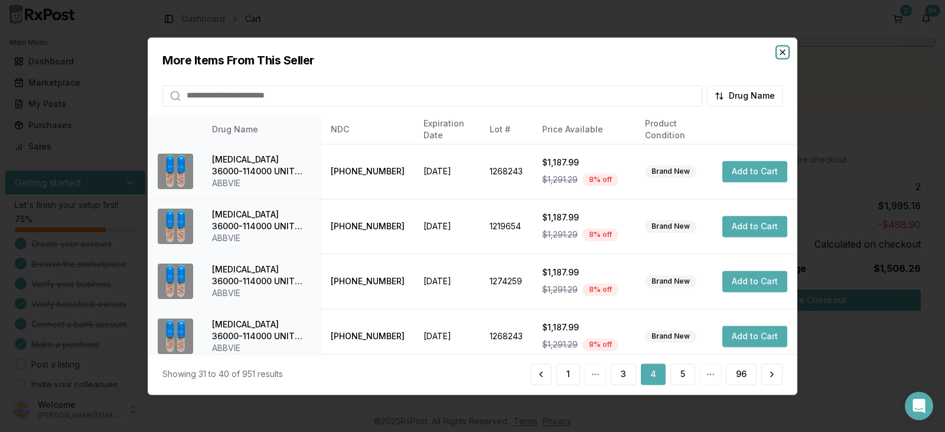
click at [782, 51] on icon "button" at bounding box center [781, 51] width 9 height 9
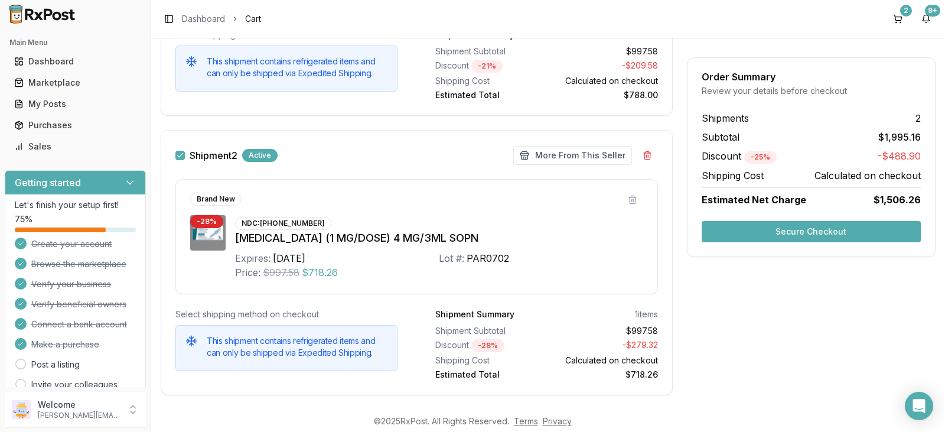
scroll to position [392, 0]
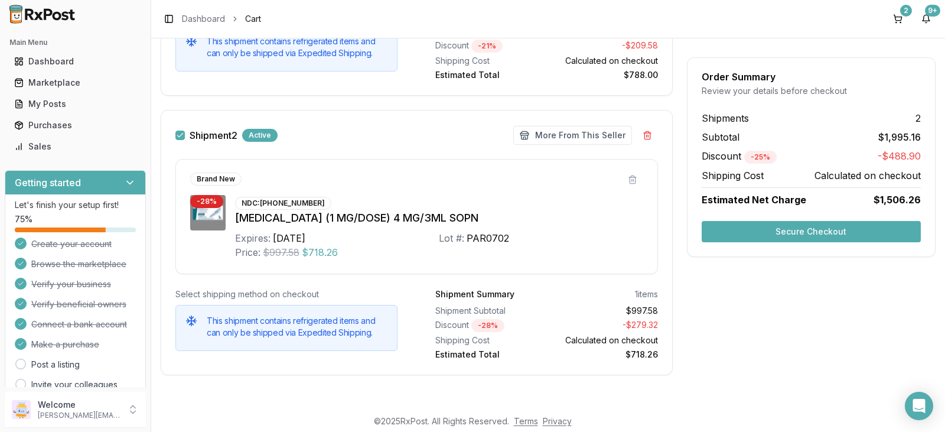
click at [819, 232] on button "Secure Checkout" at bounding box center [810, 231] width 219 height 21
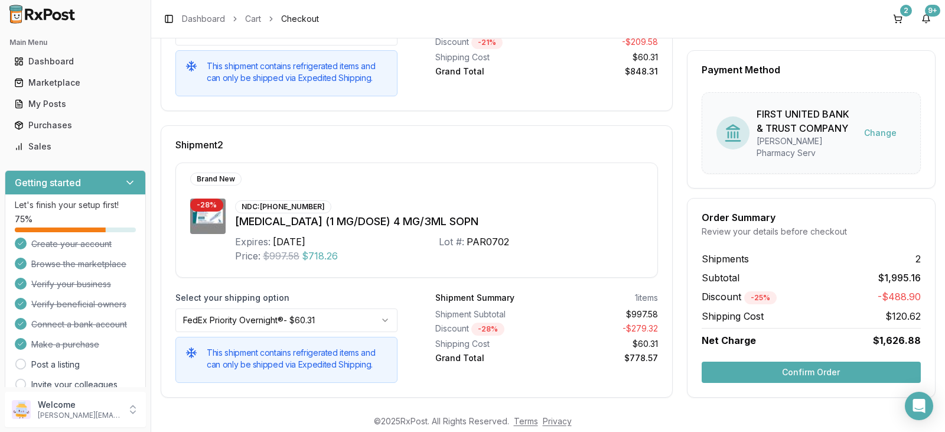
scroll to position [386, 0]
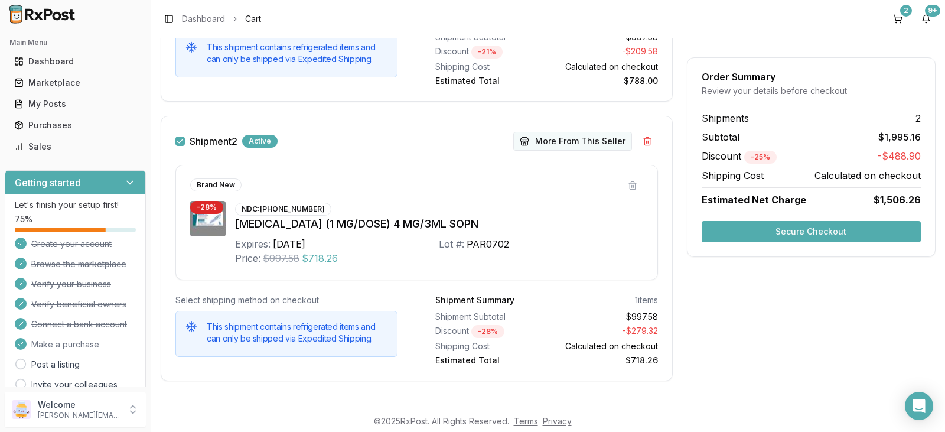
click at [573, 140] on button "More From This Seller" at bounding box center [572, 141] width 119 height 19
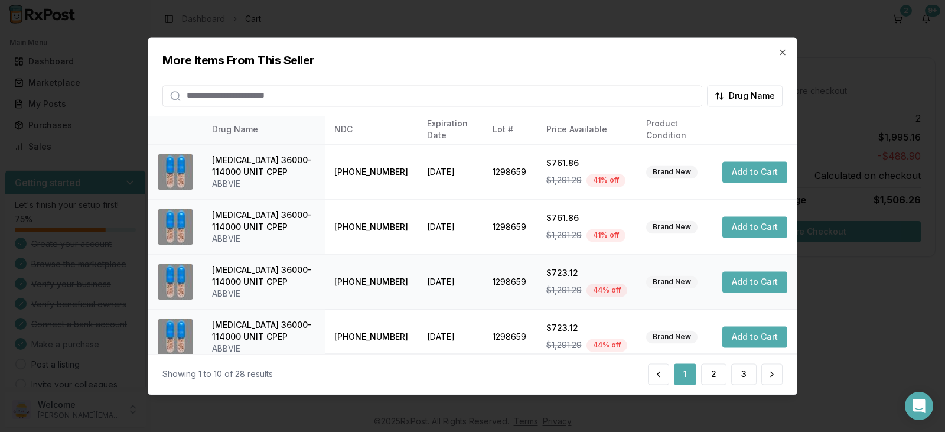
scroll to position [339, 0]
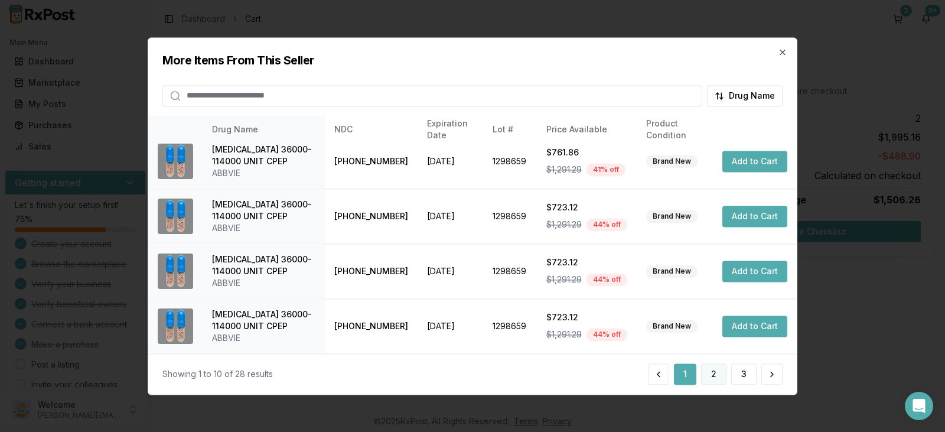
click at [714, 375] on button "2" at bounding box center [713, 373] width 25 height 21
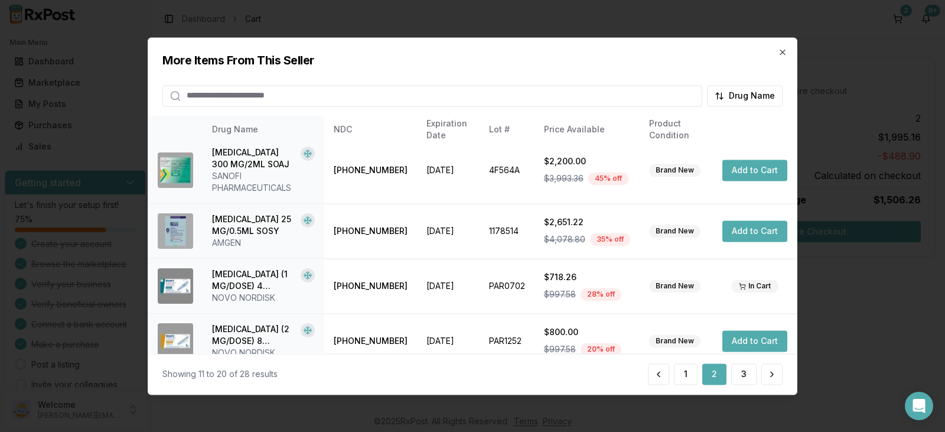
scroll to position [410, 0]
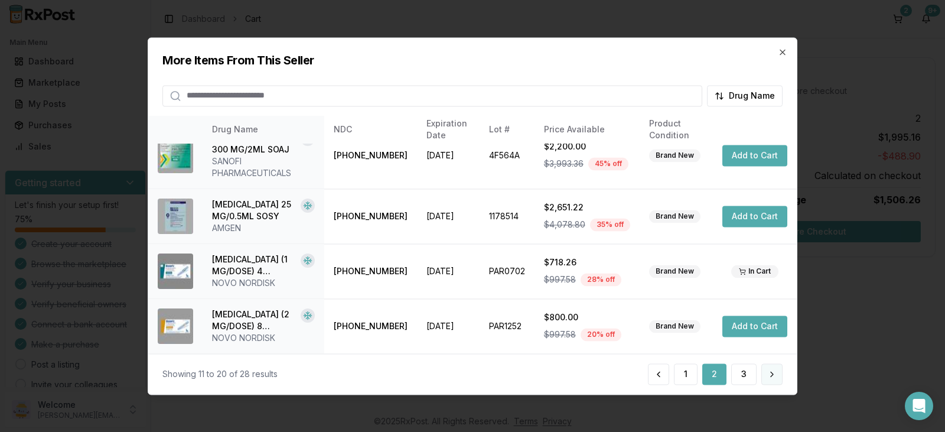
click at [772, 374] on button at bounding box center [771, 373] width 21 height 21
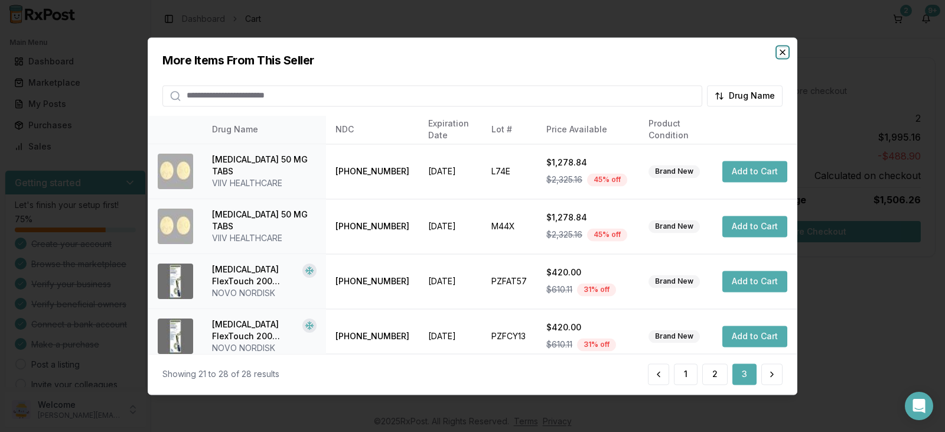
click at [782, 50] on icon "button" at bounding box center [781, 51] width 9 height 9
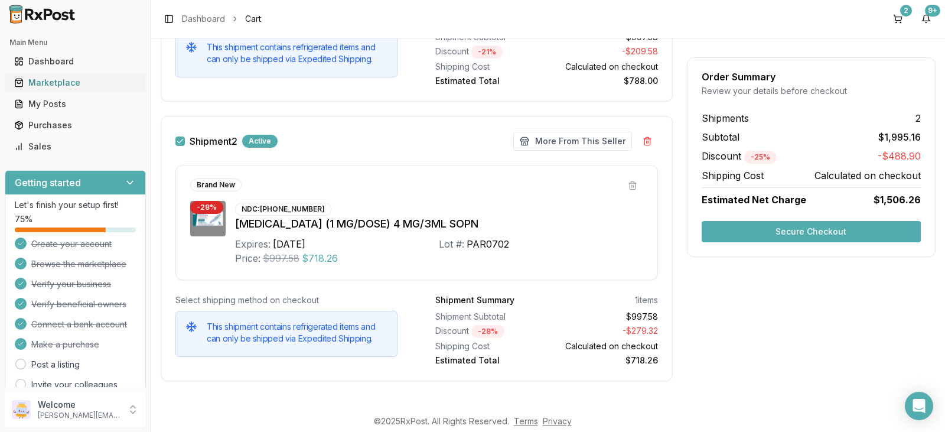
click at [57, 81] on div "Marketplace" at bounding box center [75, 83] width 122 height 12
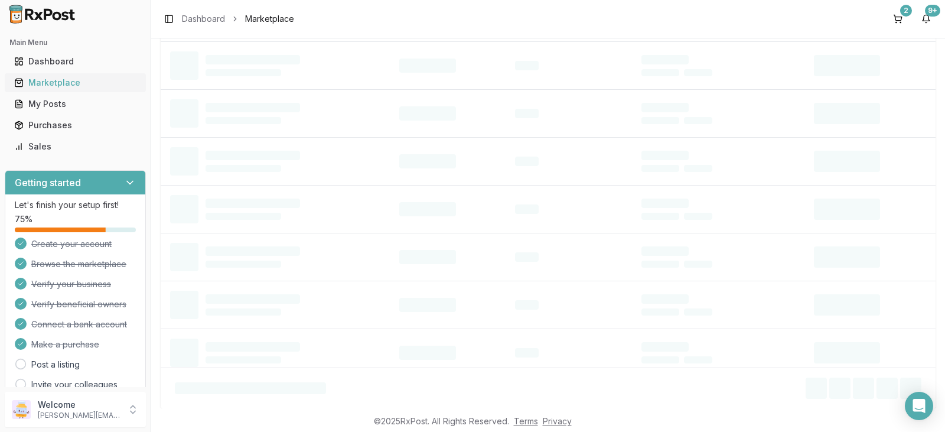
scroll to position [94, 0]
click at [71, 128] on div "Purchases" at bounding box center [75, 125] width 122 height 12
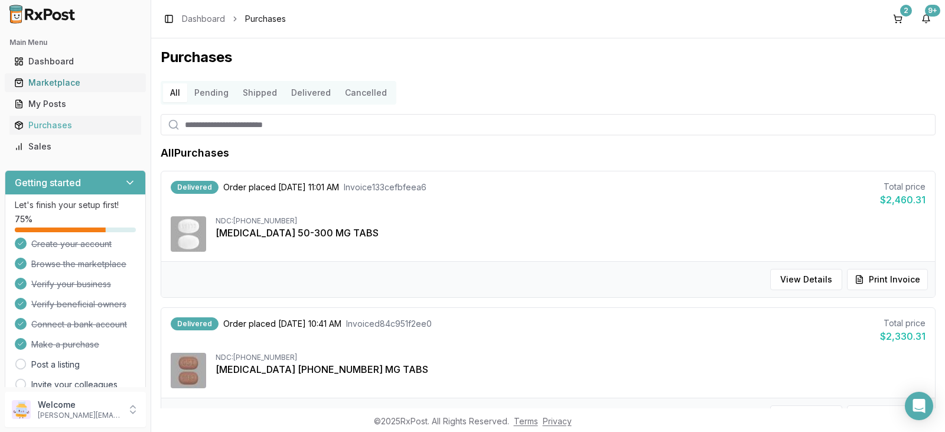
click at [90, 83] on div "Marketplace" at bounding box center [75, 83] width 122 height 12
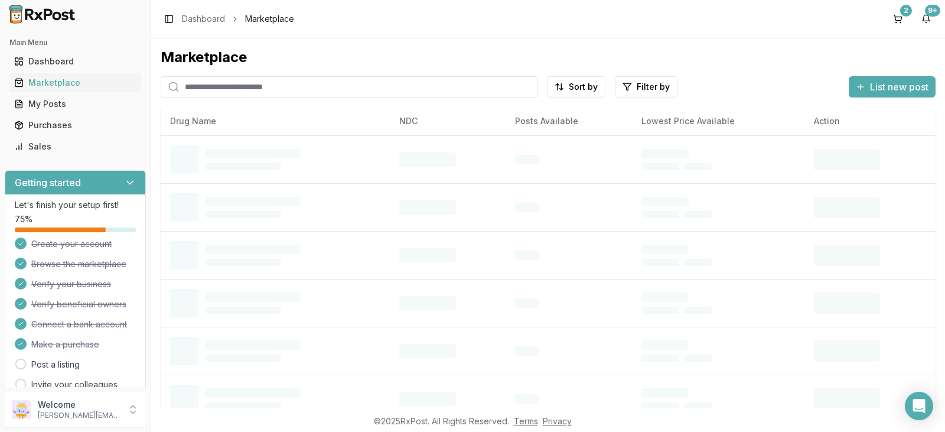
click at [272, 85] on input "search" at bounding box center [349, 86] width 377 height 21
type input "****"
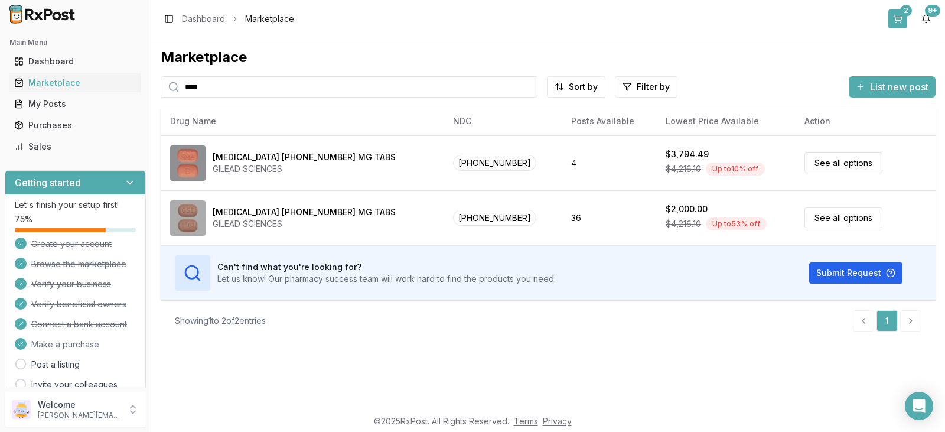
click at [903, 14] on div "2" at bounding box center [906, 11] width 12 height 12
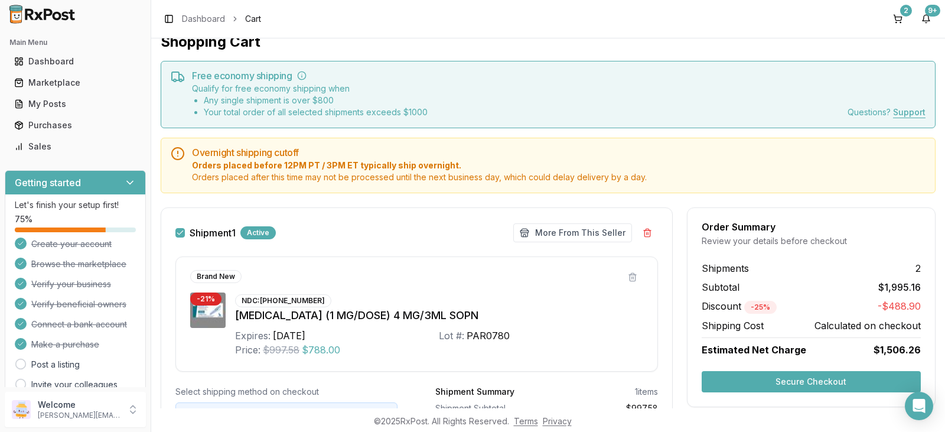
scroll to position [59, 0]
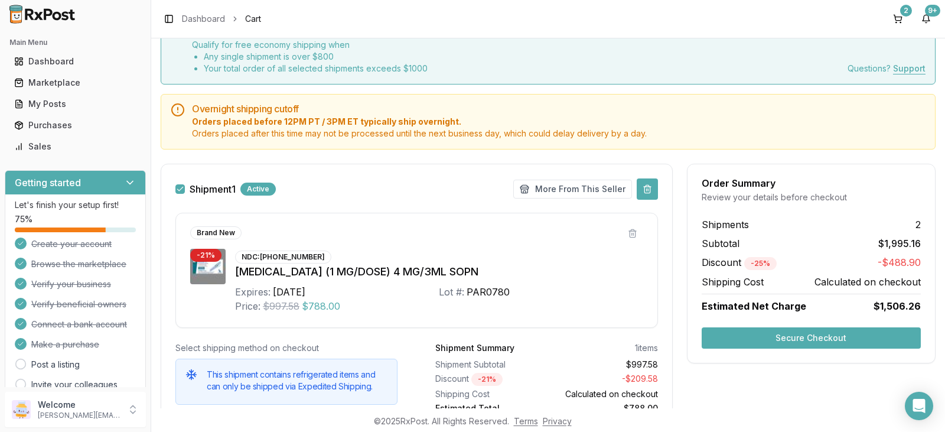
click at [643, 188] on button at bounding box center [646, 188] width 21 height 21
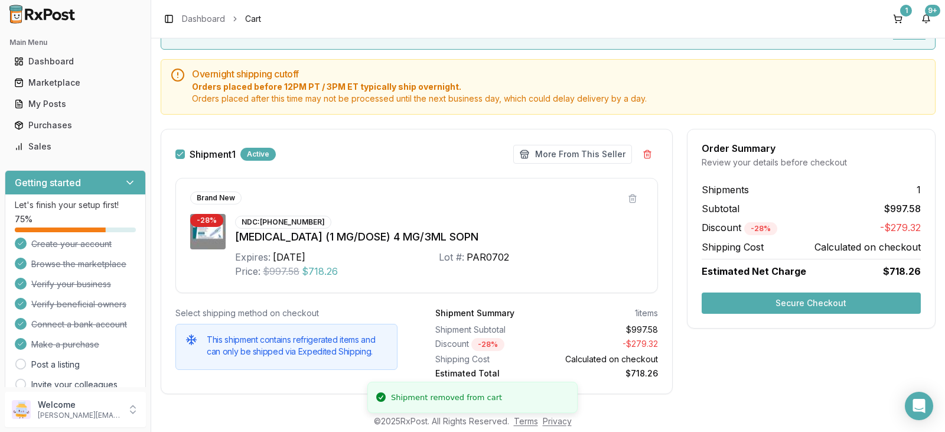
scroll to position [113, 0]
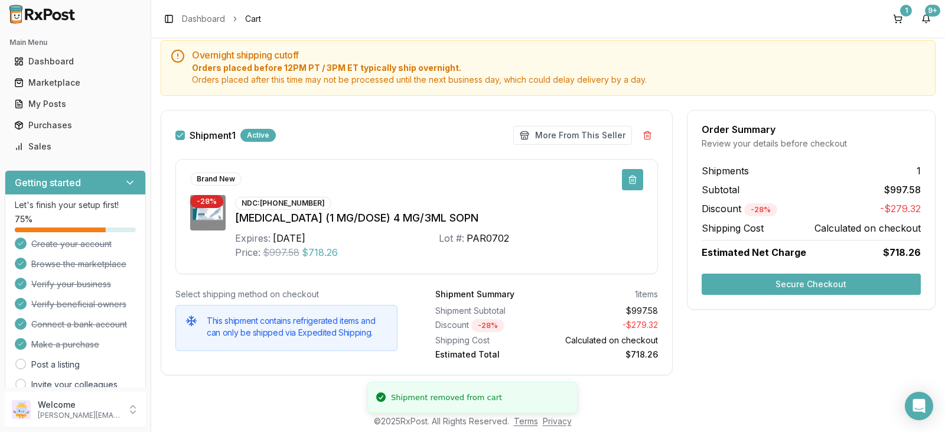
click at [632, 182] on button at bounding box center [632, 179] width 21 height 21
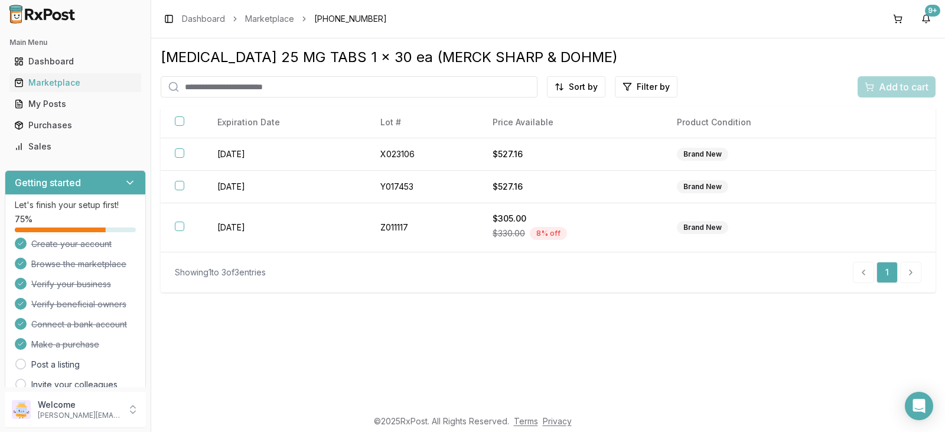
click at [195, 81] on input "search" at bounding box center [349, 86] width 377 height 21
type input "****"
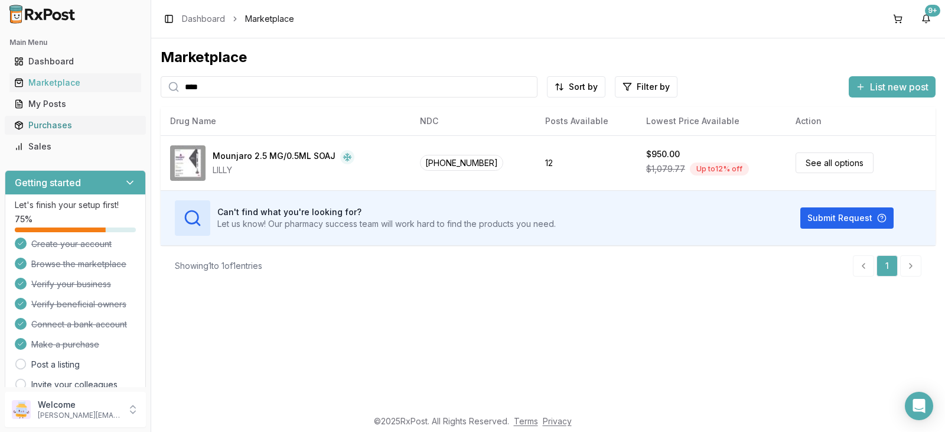
click at [68, 128] on div "Purchases" at bounding box center [75, 125] width 122 height 12
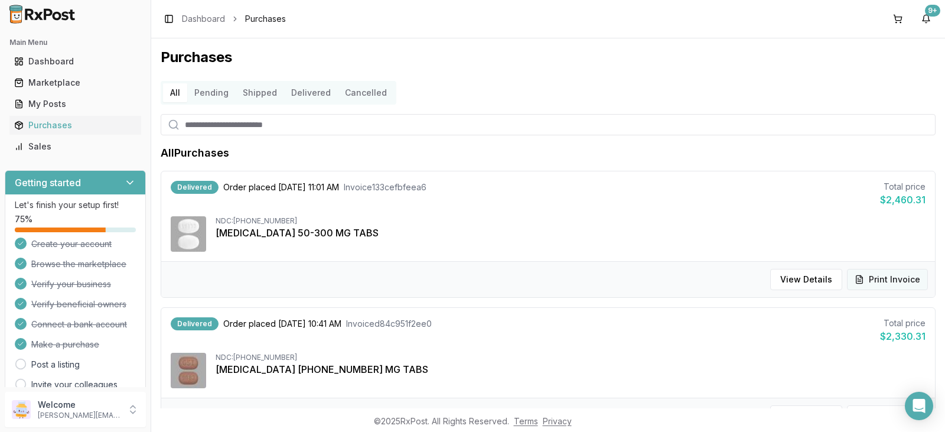
click at [895, 279] on button "Print Invoice" at bounding box center [887, 279] width 81 height 21
click at [80, 84] on div "Marketplace" at bounding box center [75, 83] width 122 height 12
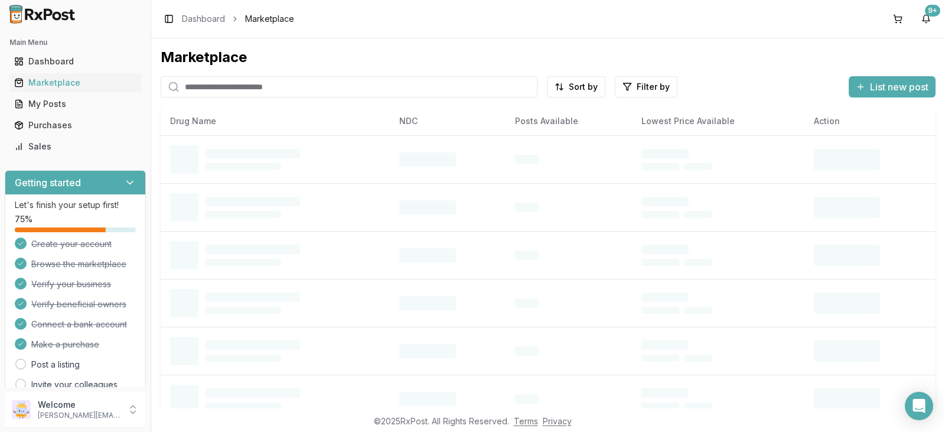
click at [262, 90] on input "search" at bounding box center [349, 86] width 377 height 21
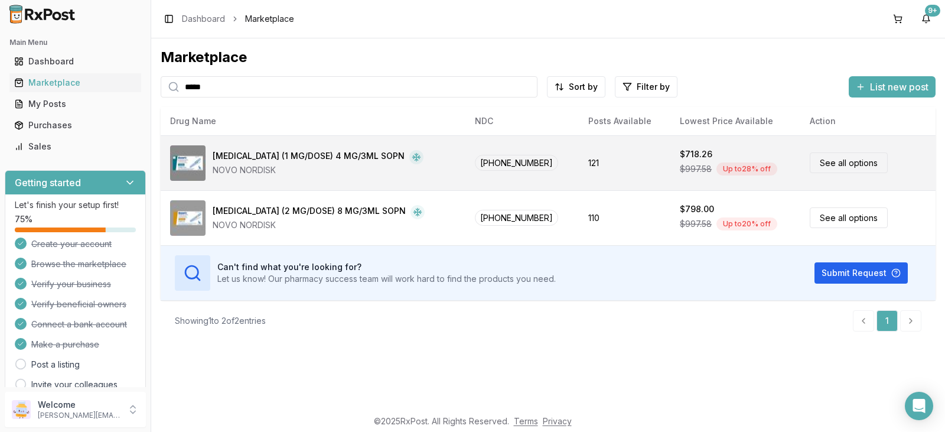
type input "*****"
click at [722, 169] on div "Up to 28 % off" at bounding box center [746, 168] width 61 height 13
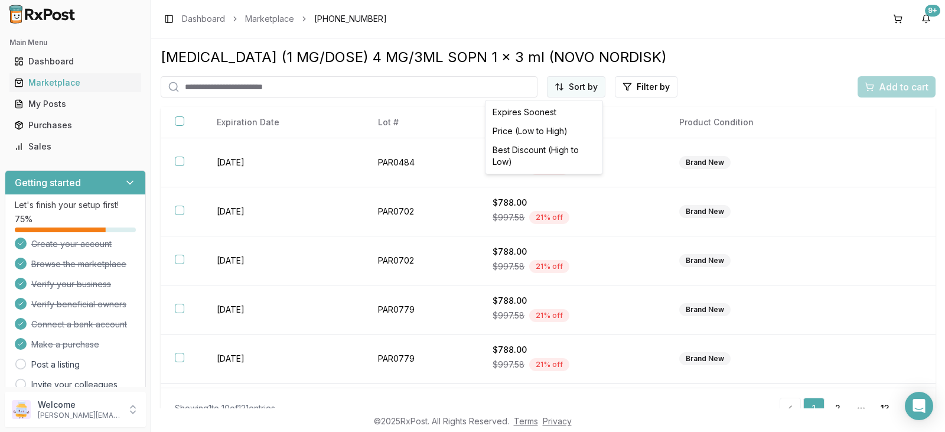
click at [577, 85] on html "Main Menu Dashboard Marketplace My Posts Purchases Sales Getting started Let's …" at bounding box center [472, 216] width 945 height 432
click at [564, 147] on div "Best Discount (High to Low)" at bounding box center [544, 155] width 112 height 31
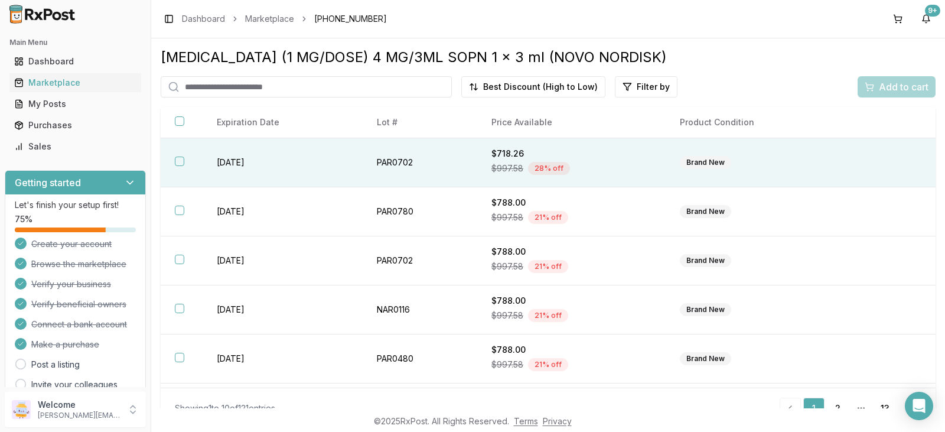
click at [847, 169] on td at bounding box center [891, 162] width 89 height 49
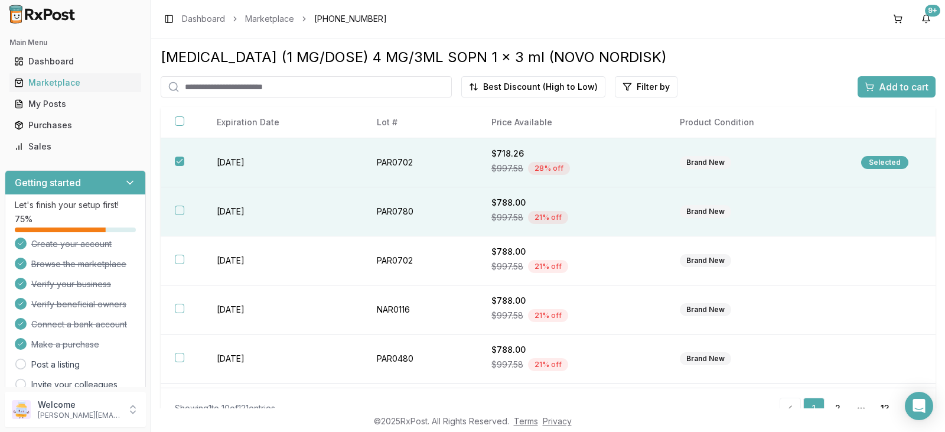
click at [870, 213] on td at bounding box center [891, 211] width 89 height 49
click at [899, 92] on span "Add to cart" at bounding box center [903, 87] width 50 height 14
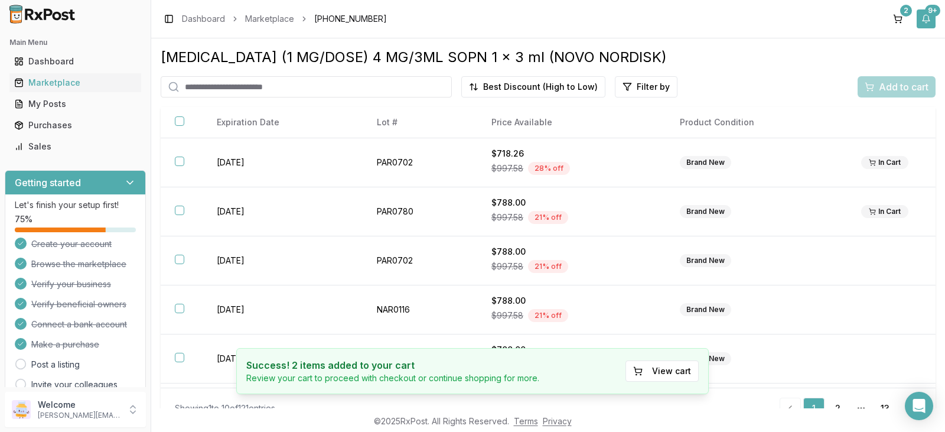
click at [931, 14] on div "9+" at bounding box center [931, 11] width 15 height 12
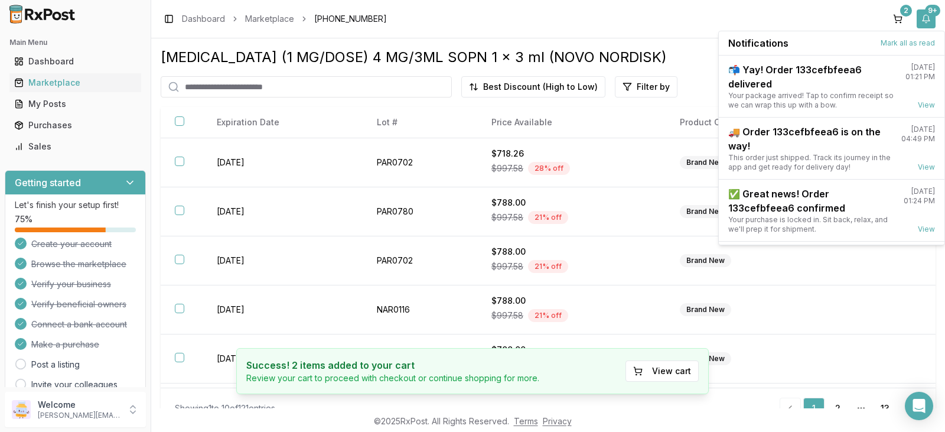
click at [931, 14] on div "9+" at bounding box center [931, 11] width 15 height 12
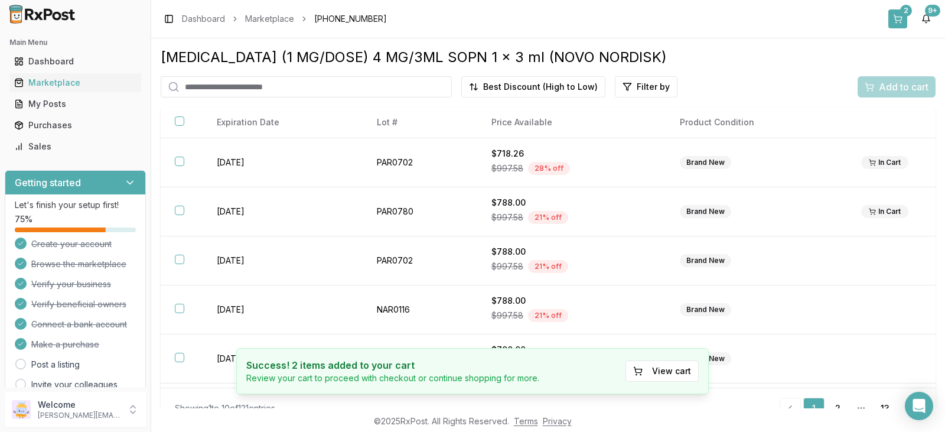
click at [905, 14] on div "2" at bounding box center [906, 11] width 12 height 12
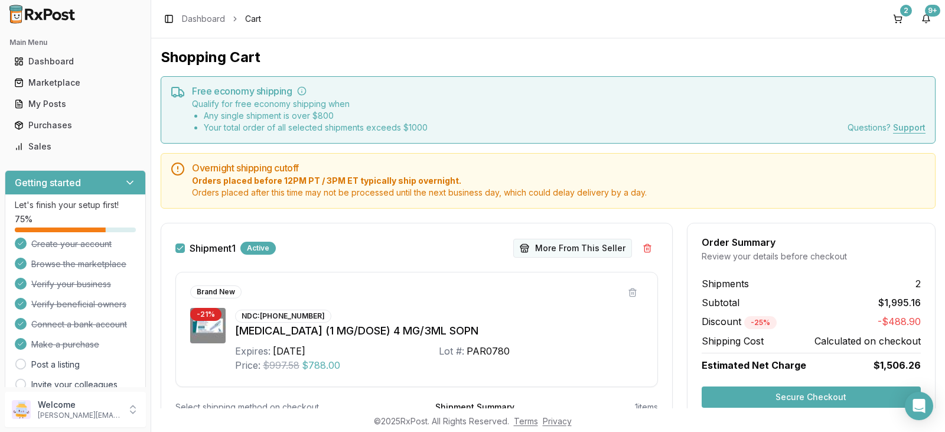
click at [584, 251] on button "More From This Seller" at bounding box center [572, 247] width 119 height 19
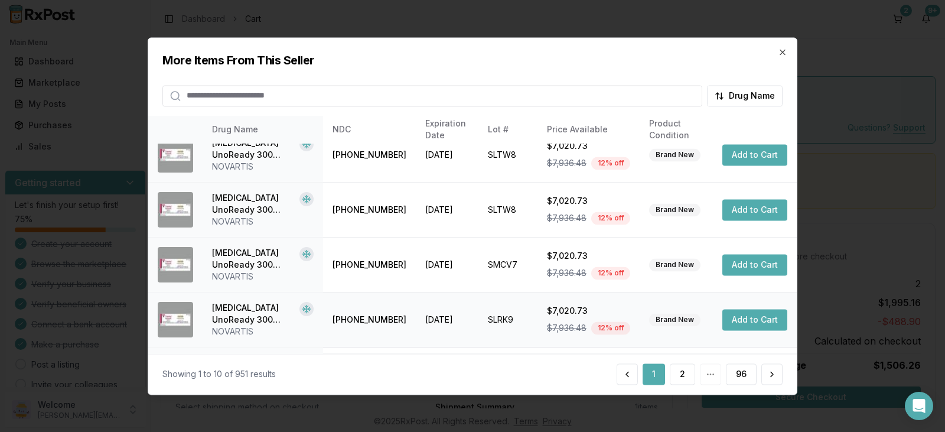
scroll to position [339, 0]
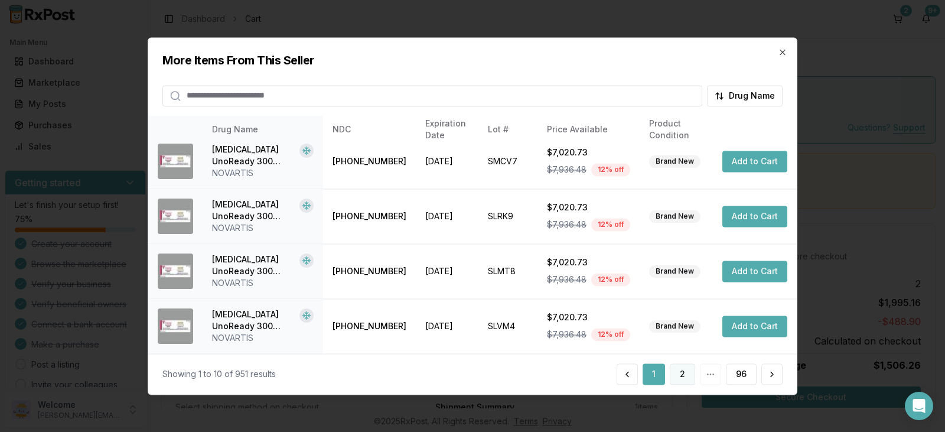
click at [686, 375] on button "2" at bounding box center [681, 373] width 25 height 21
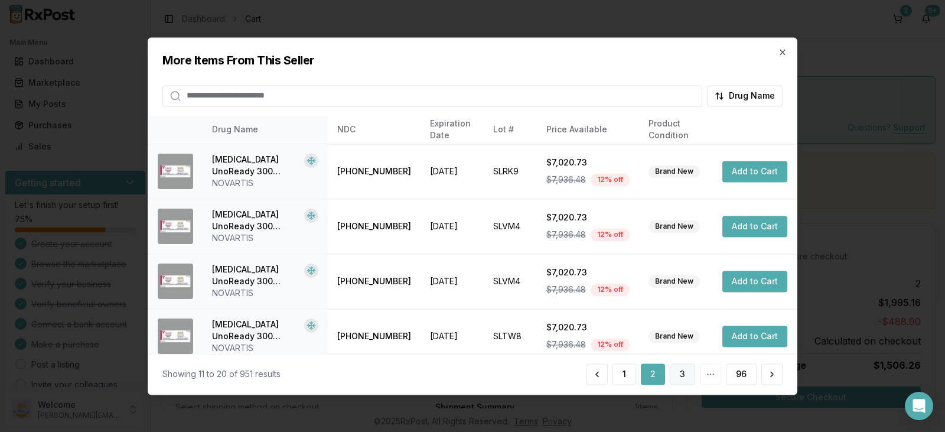
click at [684, 376] on button "3" at bounding box center [681, 373] width 25 height 21
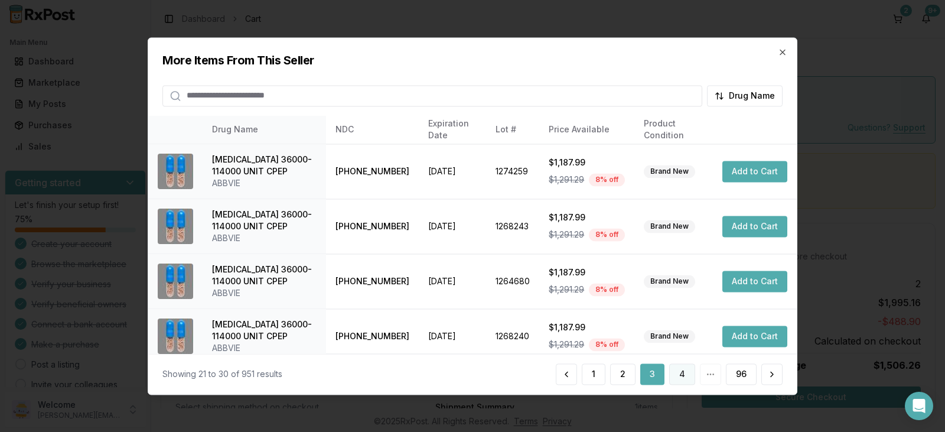
click at [684, 376] on button "4" at bounding box center [682, 373] width 26 height 21
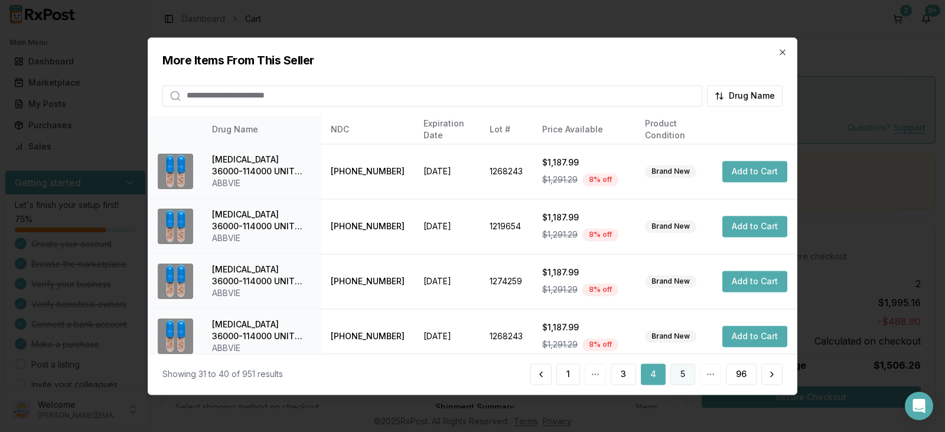
click at [684, 376] on button "5" at bounding box center [682, 373] width 25 height 21
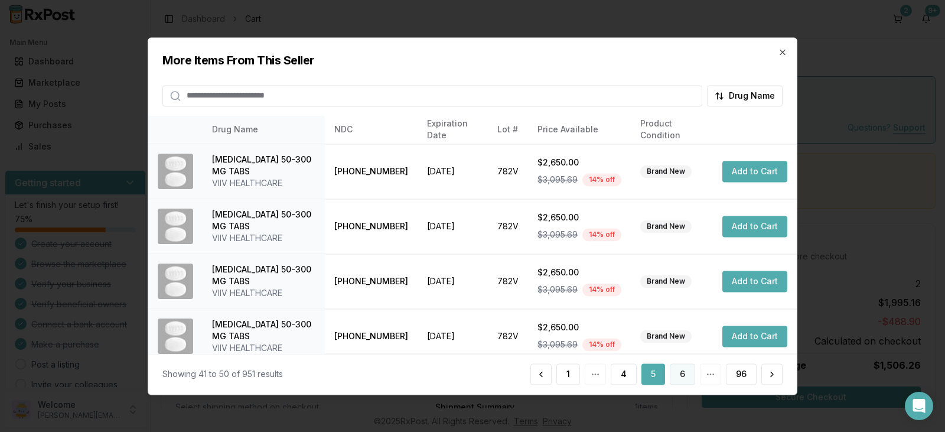
click at [684, 376] on button "6" at bounding box center [681, 373] width 25 height 21
click at [684, 376] on button "7" at bounding box center [681, 373] width 25 height 21
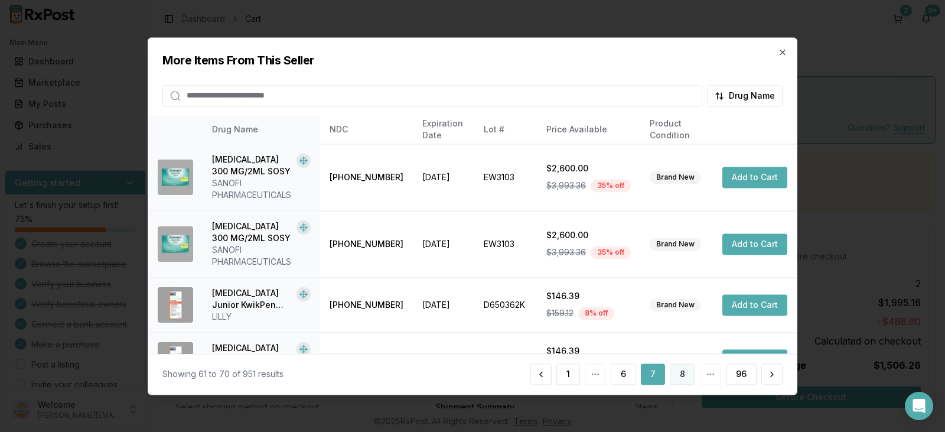
click at [684, 376] on button "8" at bounding box center [681, 373] width 25 height 21
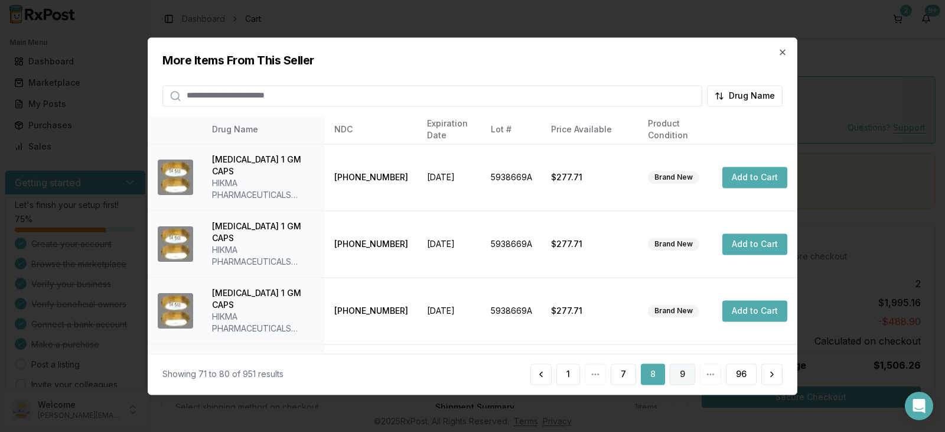
click at [684, 376] on button "9" at bounding box center [681, 373] width 25 height 21
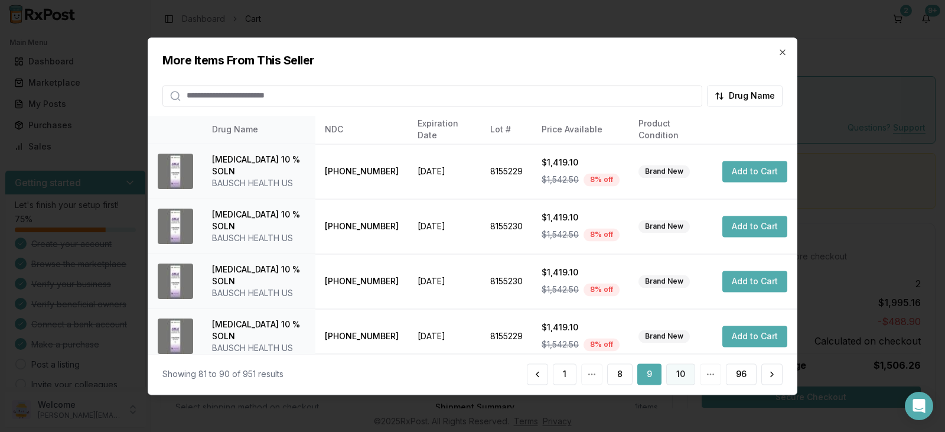
click at [684, 376] on button "10" at bounding box center [680, 373] width 29 height 21
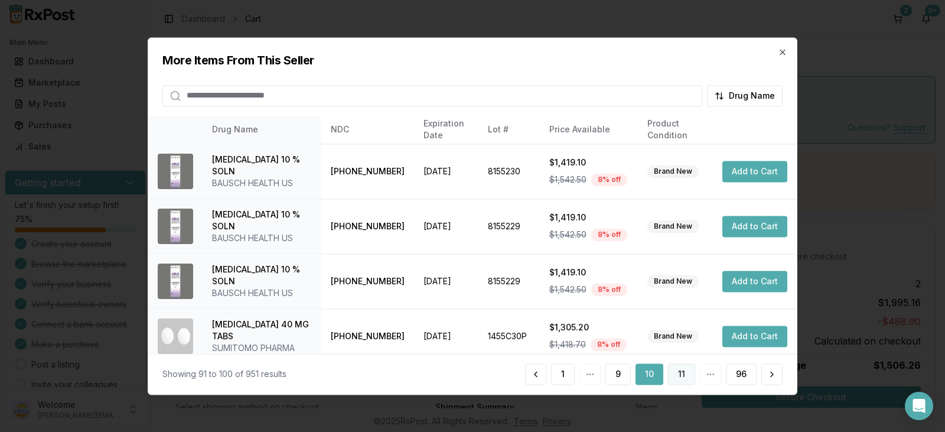
click at [684, 376] on button "11" at bounding box center [681, 373] width 27 height 21
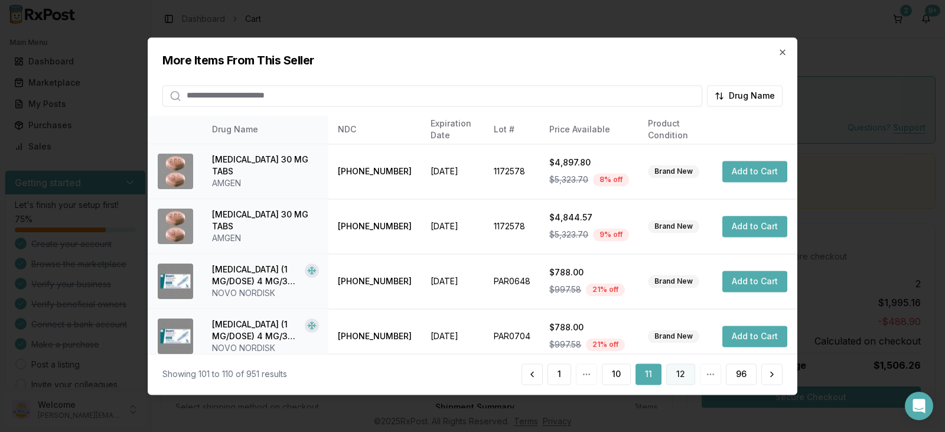
click at [684, 376] on button "12" at bounding box center [680, 373] width 29 height 21
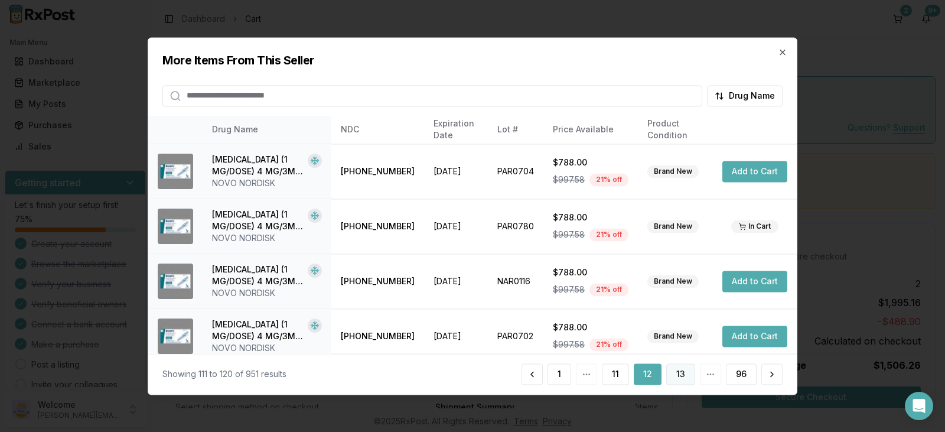
click at [684, 376] on button "13" at bounding box center [680, 373] width 29 height 21
click at [684, 376] on button "14" at bounding box center [680, 373] width 30 height 21
click at [684, 376] on button "15" at bounding box center [680, 373] width 28 height 21
click at [684, 376] on button "16" at bounding box center [680, 373] width 29 height 21
click at [684, 376] on button "17" at bounding box center [680, 373] width 29 height 21
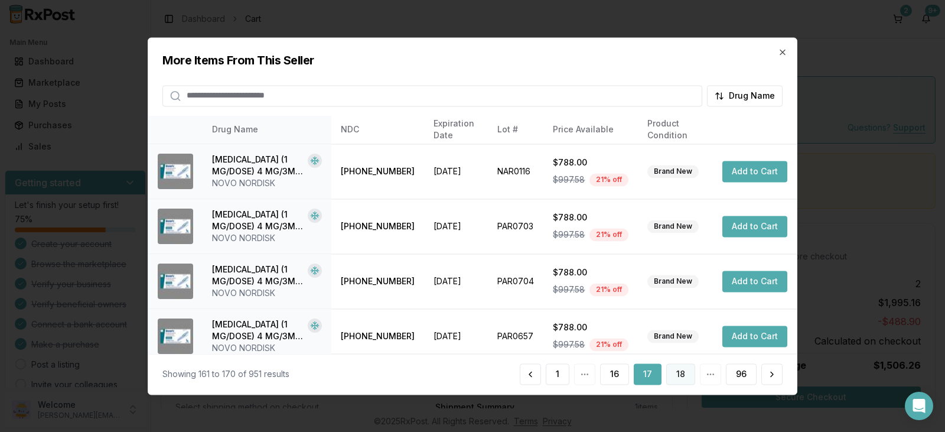
click at [684, 376] on button "18" at bounding box center [680, 373] width 29 height 21
click at [684, 376] on button "19" at bounding box center [680, 373] width 29 height 21
click at [531, 374] on button at bounding box center [528, 373] width 21 height 21
click at [532, 372] on button at bounding box center [529, 373] width 21 height 21
click at [772, 374] on button at bounding box center [771, 373] width 21 height 21
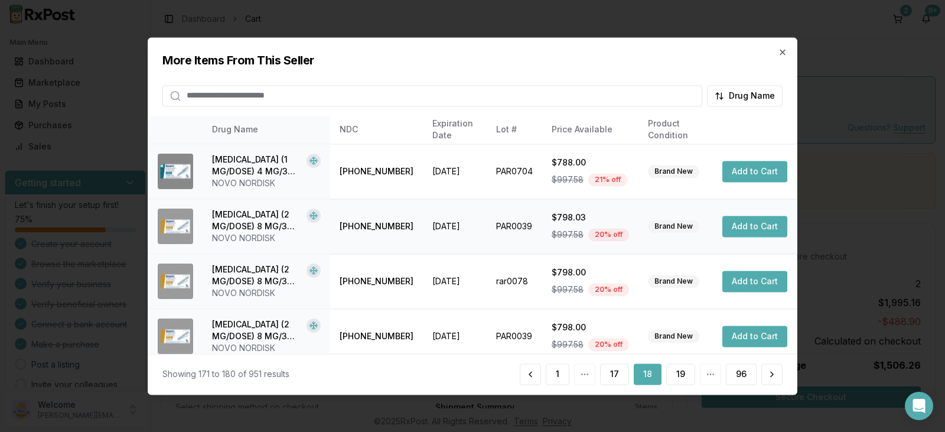
click at [759, 227] on button "Add to Cart" at bounding box center [754, 225] width 65 height 21
click at [777, 51] on icon "button" at bounding box center [781, 51] width 9 height 9
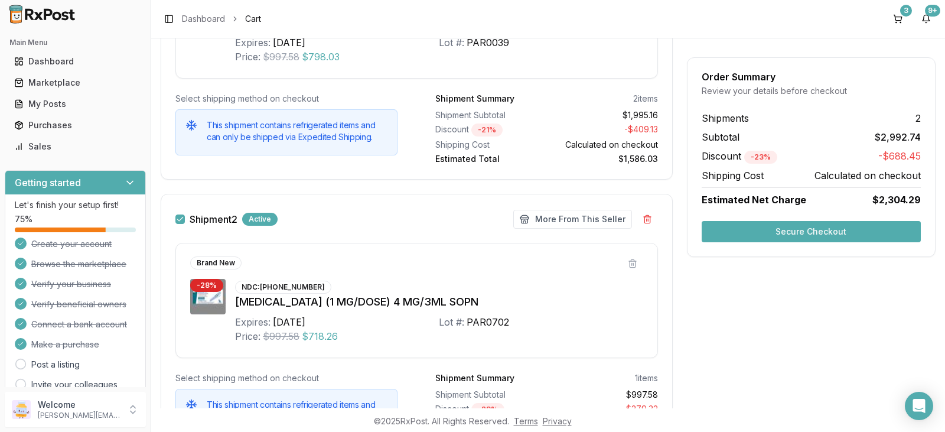
scroll to position [472, 0]
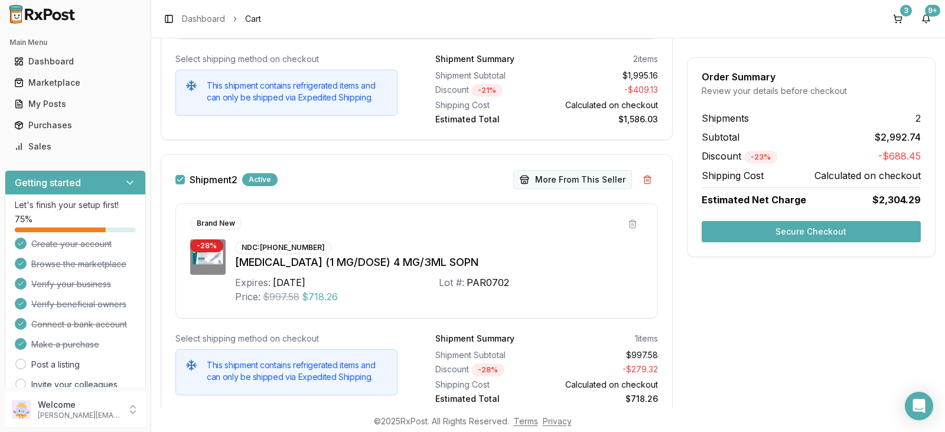
click at [581, 181] on button "More From This Seller" at bounding box center [572, 179] width 119 height 19
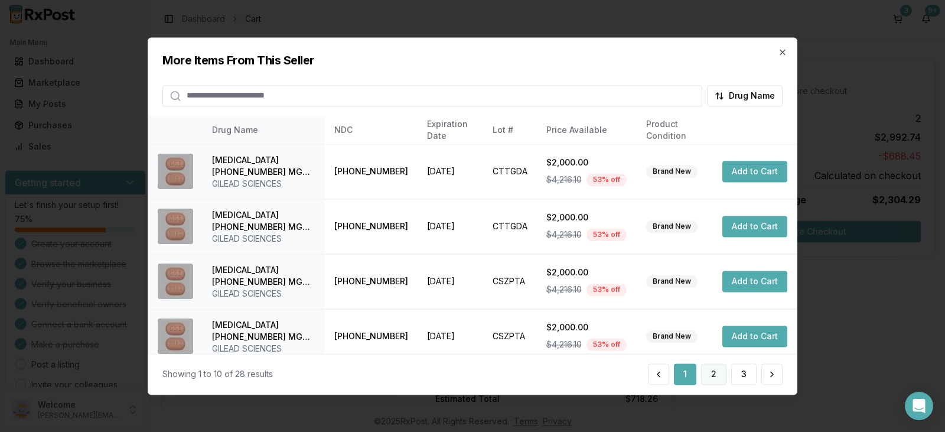
click at [716, 375] on button "2" at bounding box center [713, 373] width 25 height 21
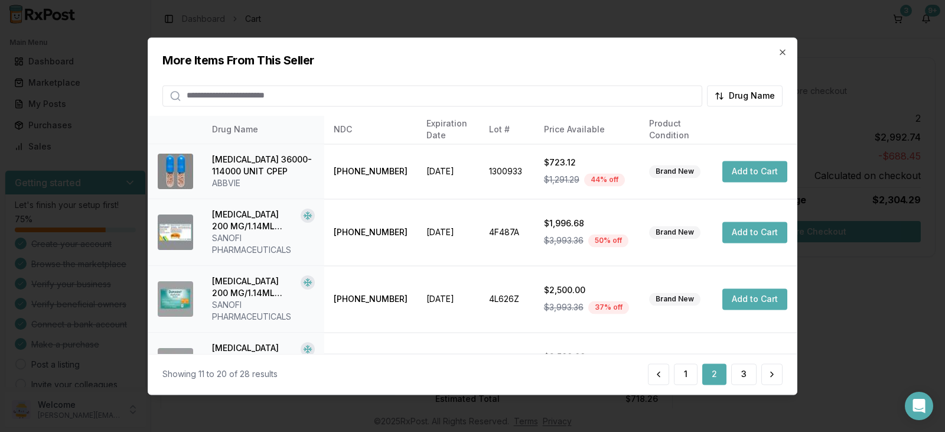
click at [716, 374] on button "2" at bounding box center [714, 373] width 24 height 21
click at [772, 374] on button at bounding box center [771, 373] width 21 height 21
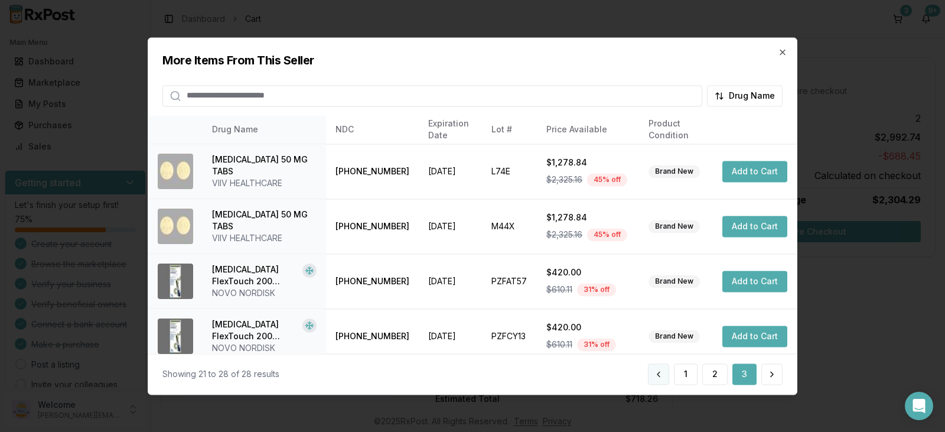
click at [658, 375] on button at bounding box center [658, 373] width 21 height 21
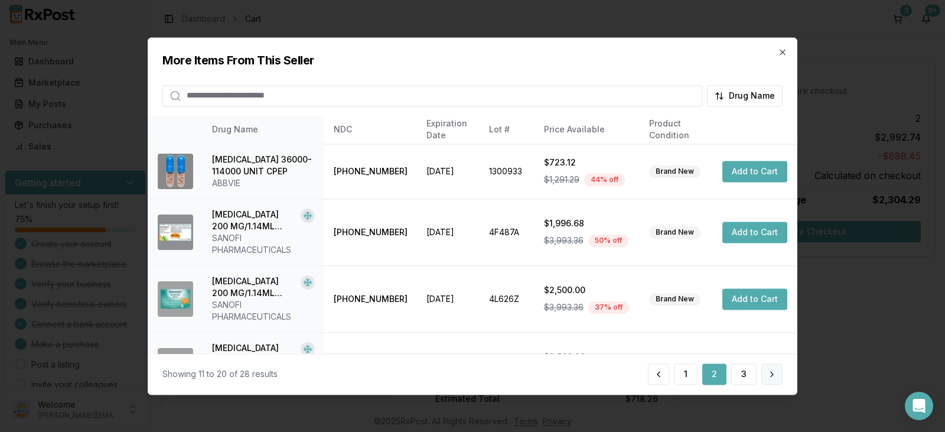
click at [775, 372] on button at bounding box center [771, 373] width 21 height 21
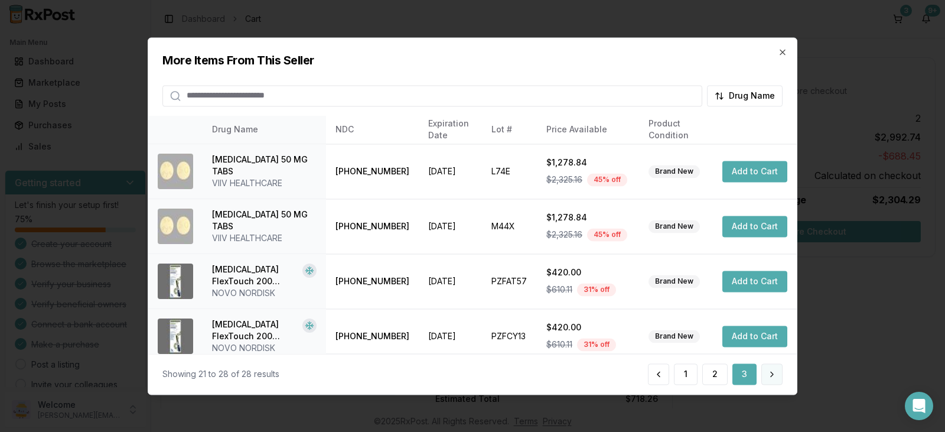
click at [772, 373] on button at bounding box center [771, 373] width 21 height 21
click at [655, 375] on button at bounding box center [658, 373] width 21 height 21
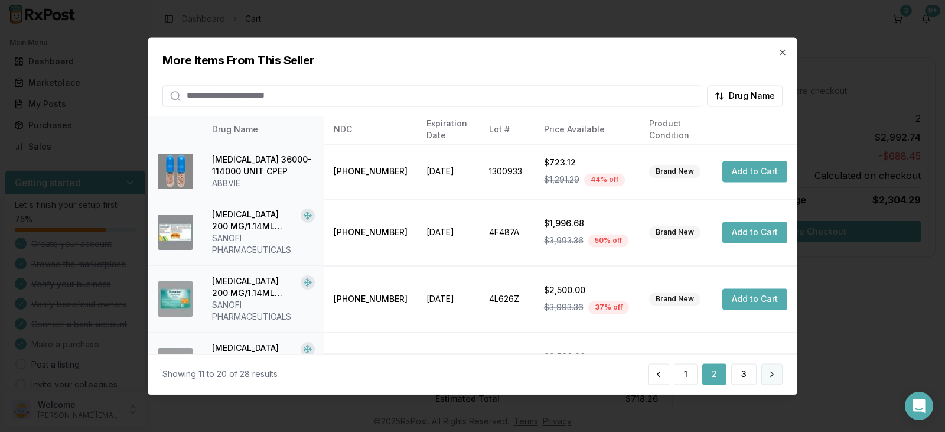
click at [773, 375] on button at bounding box center [771, 373] width 21 height 21
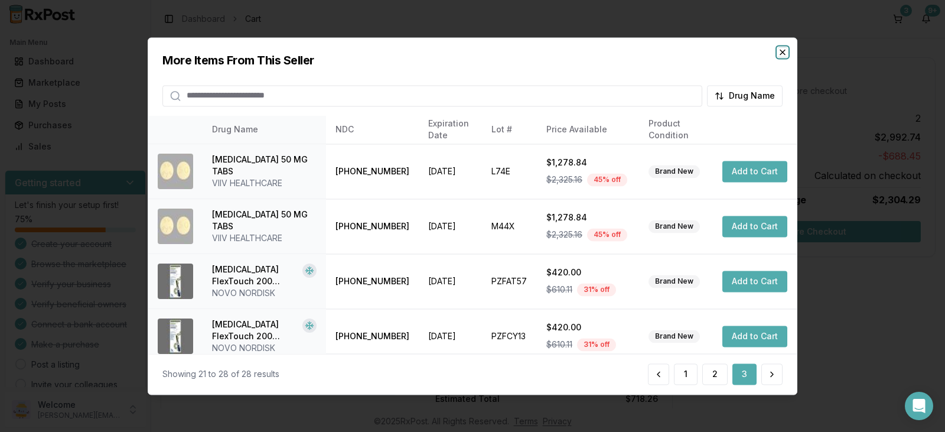
click at [781, 54] on icon "button" at bounding box center [781, 51] width 9 height 9
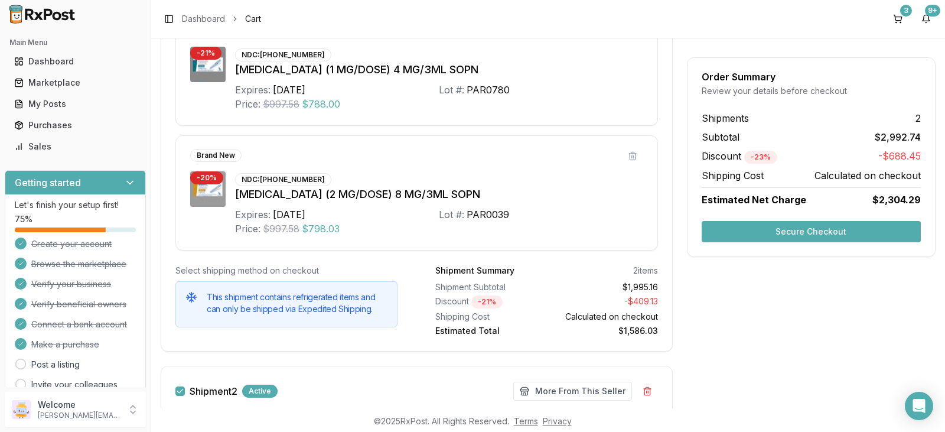
scroll to position [118, 0]
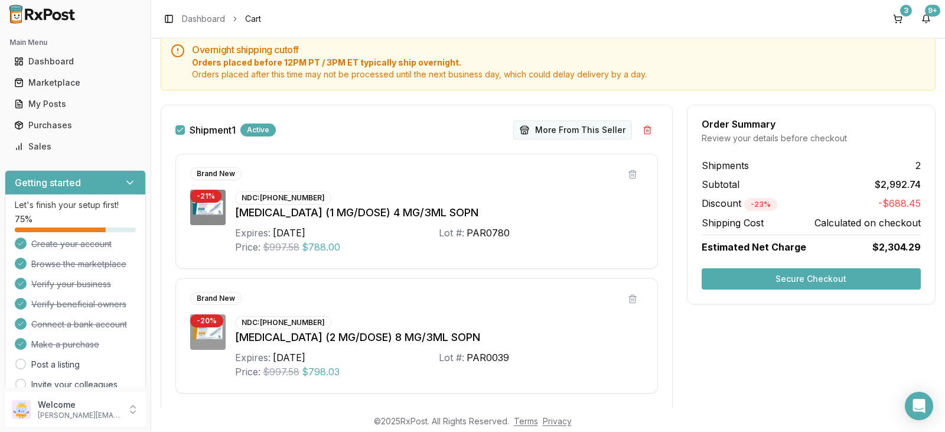
click at [589, 131] on button "More From This Seller" at bounding box center [572, 129] width 119 height 19
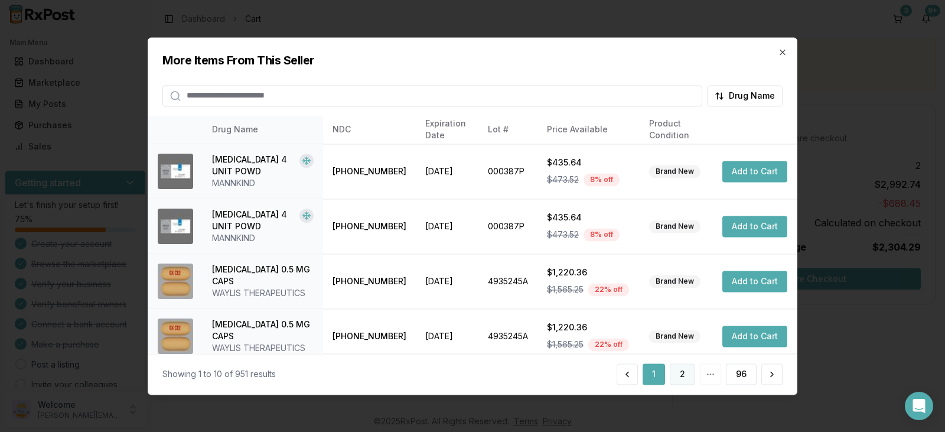
click at [682, 374] on button "2" at bounding box center [681, 373] width 25 height 21
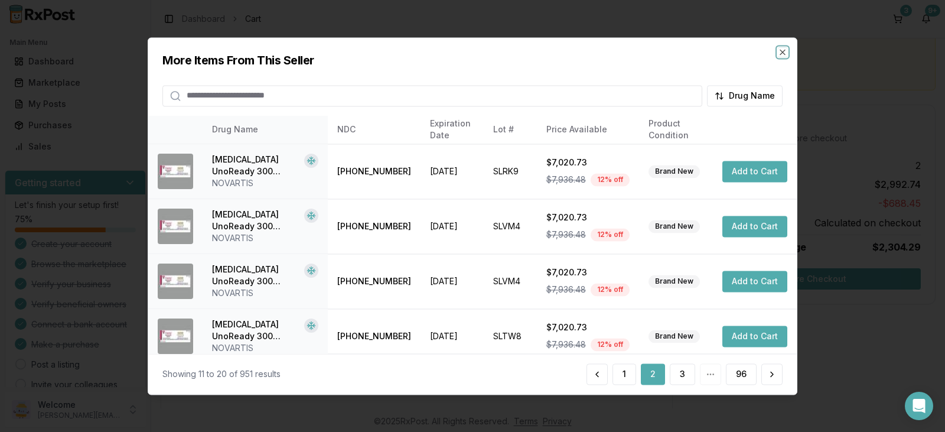
drag, startPoint x: 782, startPoint y: 53, endPoint x: 666, endPoint y: 380, distance: 346.5
click at [671, 375] on div "More Items From This Seller Drug Name Drug Name NDC Expiration Date Lot # Price…" at bounding box center [472, 215] width 649 height 357
click at [684, 372] on button "3" at bounding box center [681, 373] width 25 height 21
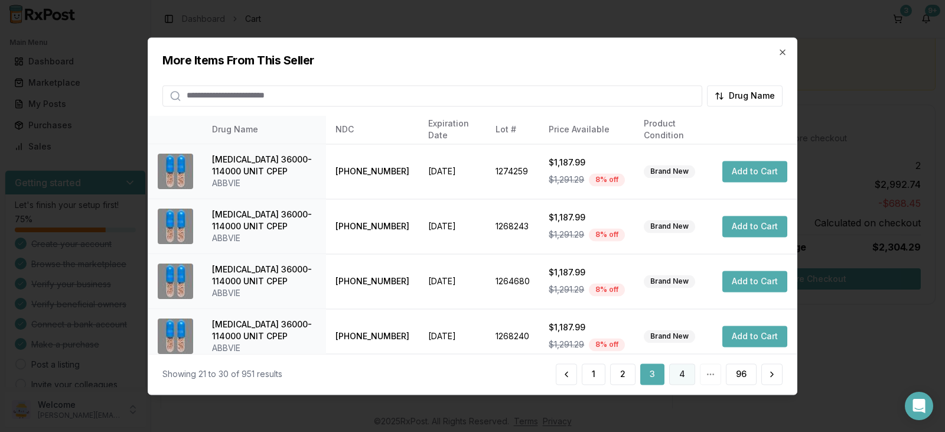
click at [684, 371] on button "4" at bounding box center [682, 373] width 26 height 21
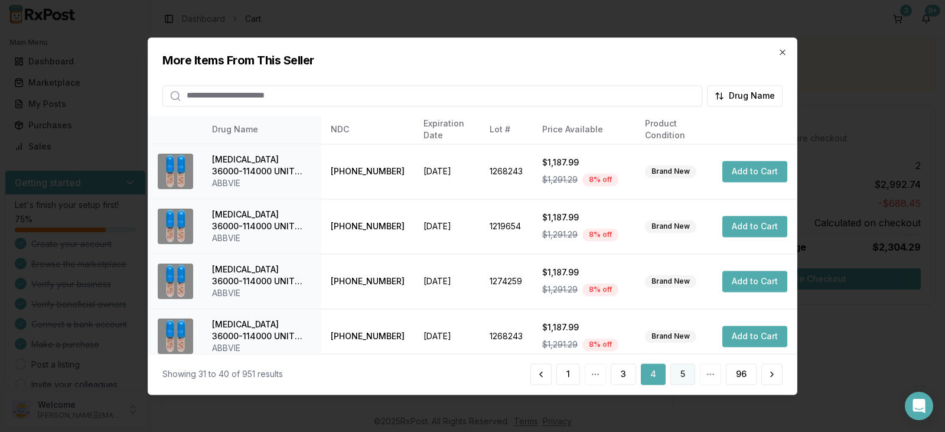
click at [683, 374] on button "5" at bounding box center [682, 373] width 25 height 21
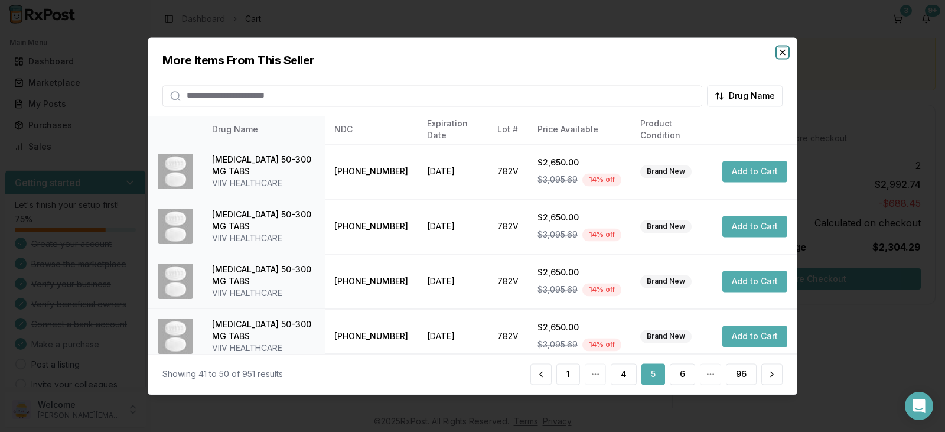
click at [782, 50] on icon "button" at bounding box center [781, 51] width 9 height 9
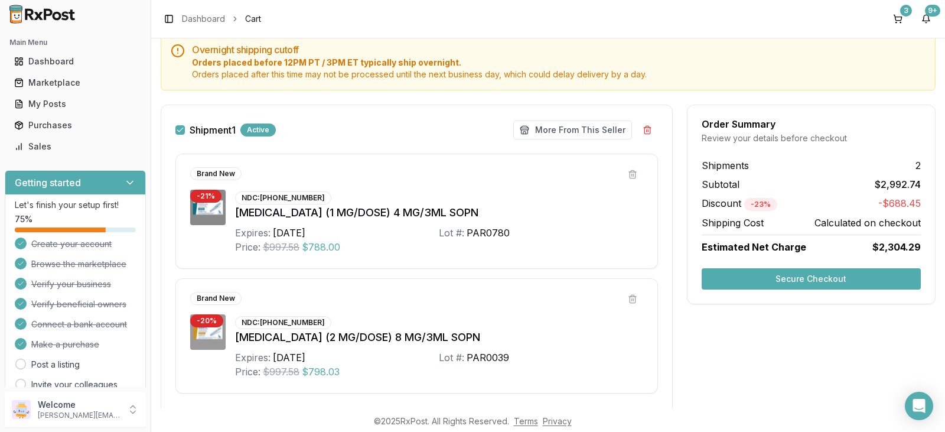
click at [815, 278] on button "Secure Checkout" at bounding box center [810, 278] width 219 height 21
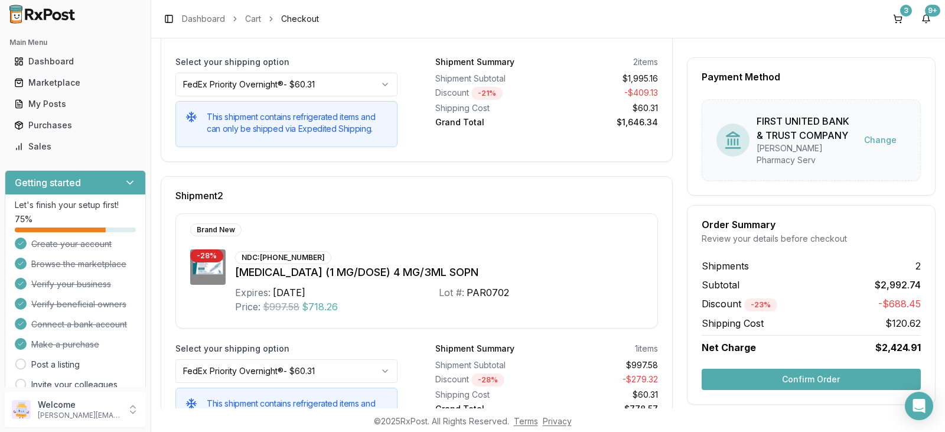
scroll to position [417, 0]
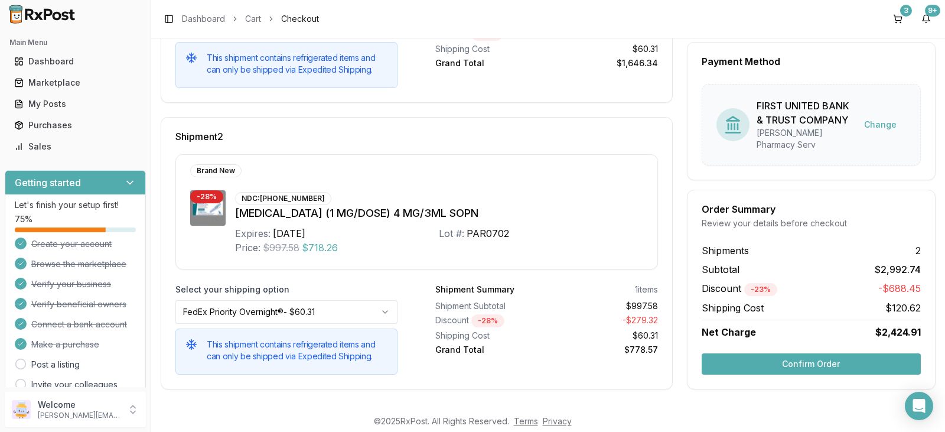
click at [812, 368] on button "Confirm Order" at bounding box center [810, 363] width 219 height 21
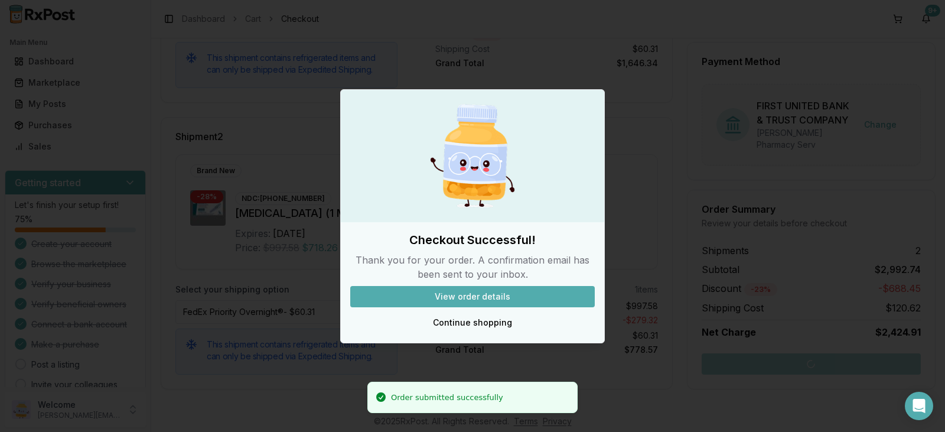
click at [285, 408] on div at bounding box center [472, 216] width 945 height 432
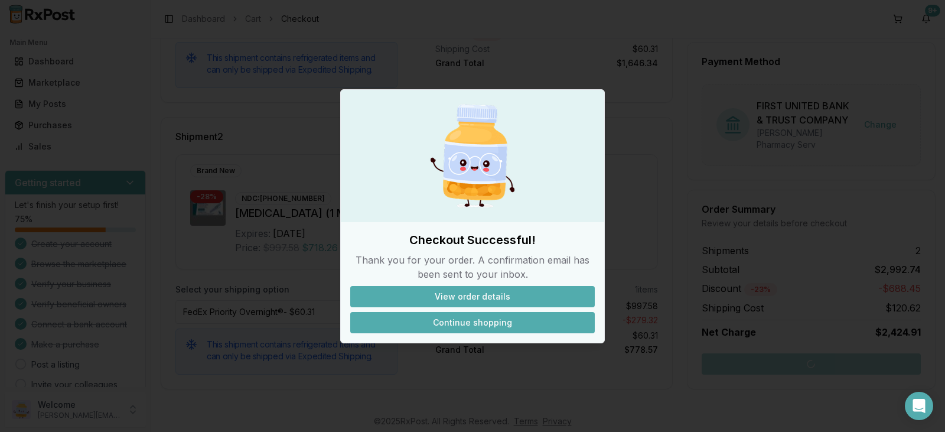
click at [496, 318] on button "Continue shopping" at bounding box center [472, 322] width 244 height 21
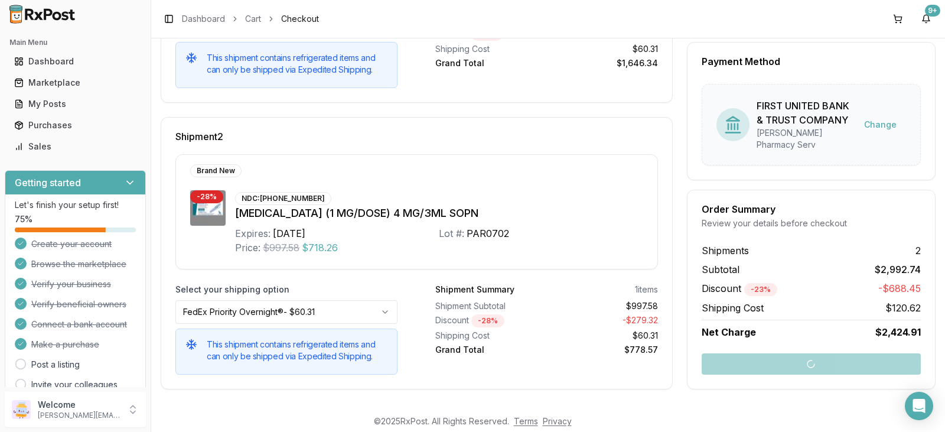
scroll to position [20, 0]
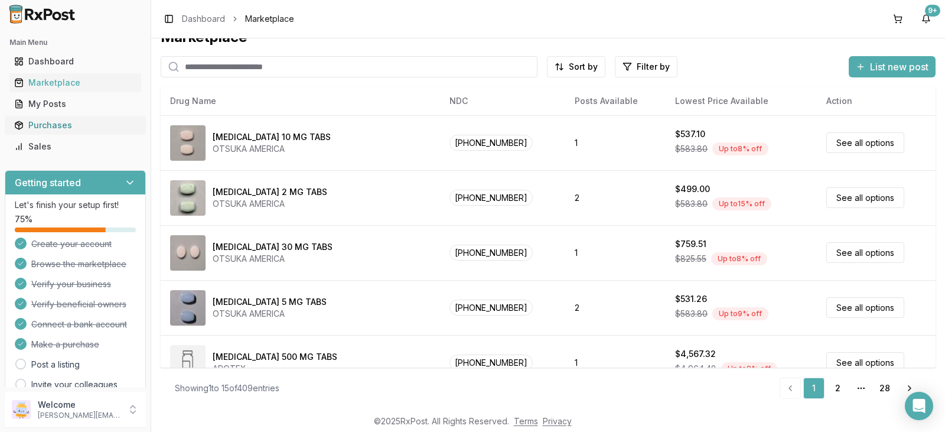
click at [86, 127] on div "Purchases" at bounding box center [75, 125] width 122 height 12
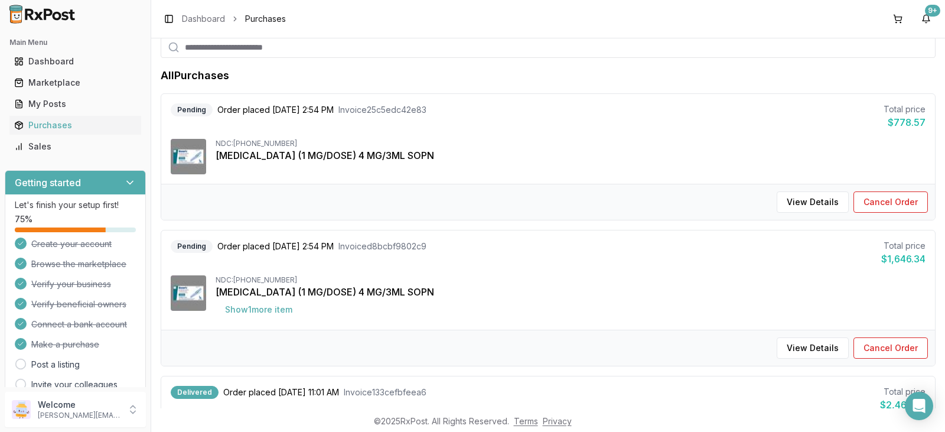
scroll to position [59, 0]
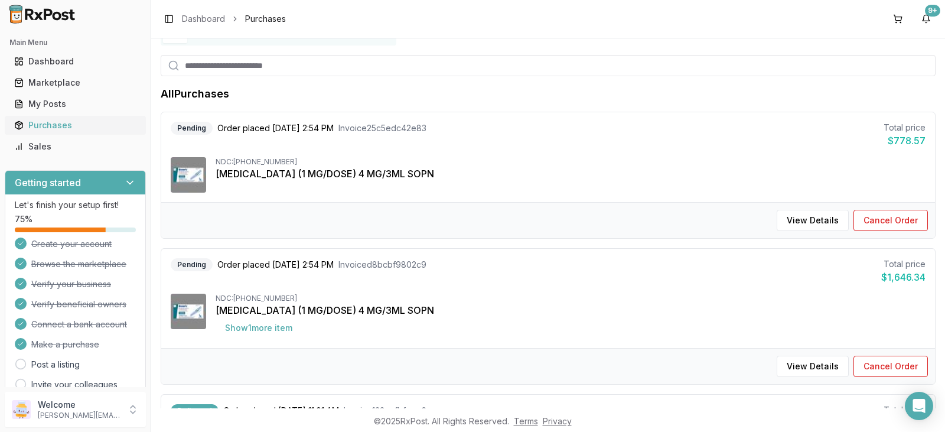
click at [70, 124] on div "Purchases" at bounding box center [75, 125] width 122 height 12
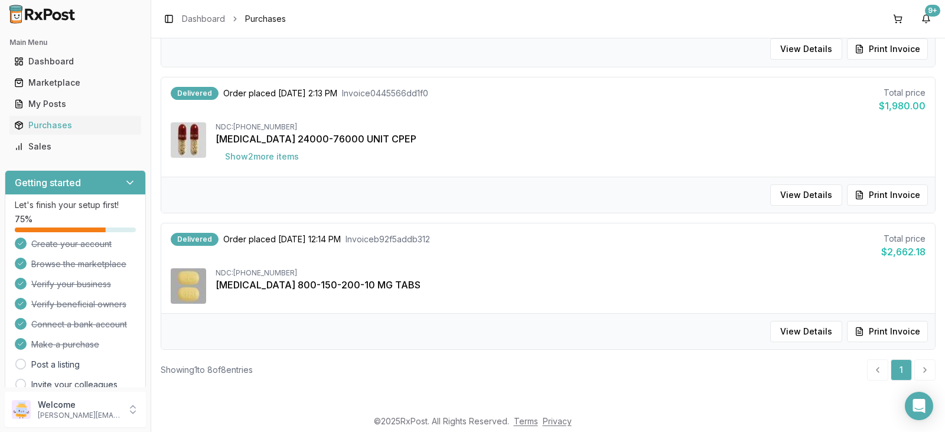
scroll to position [932, 0]
click at [888, 331] on button "Print Invoice" at bounding box center [887, 330] width 81 height 21
click at [891, 193] on button "Print Invoice" at bounding box center [887, 194] width 81 height 21
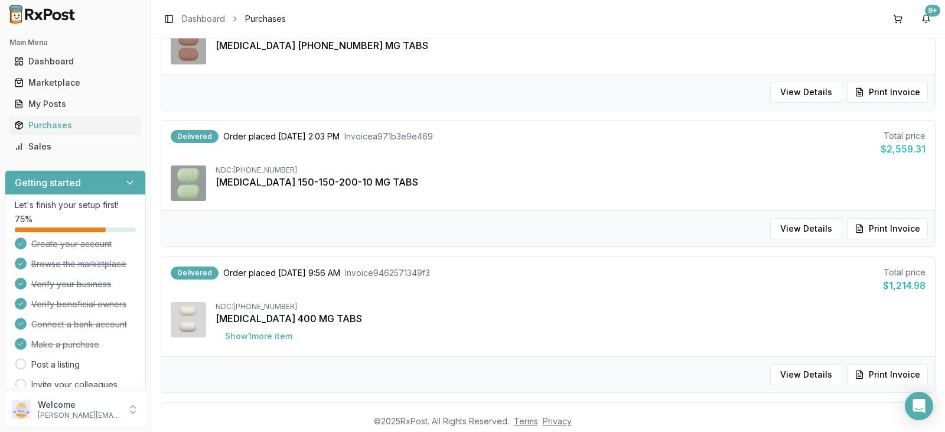
scroll to position [577, 0]
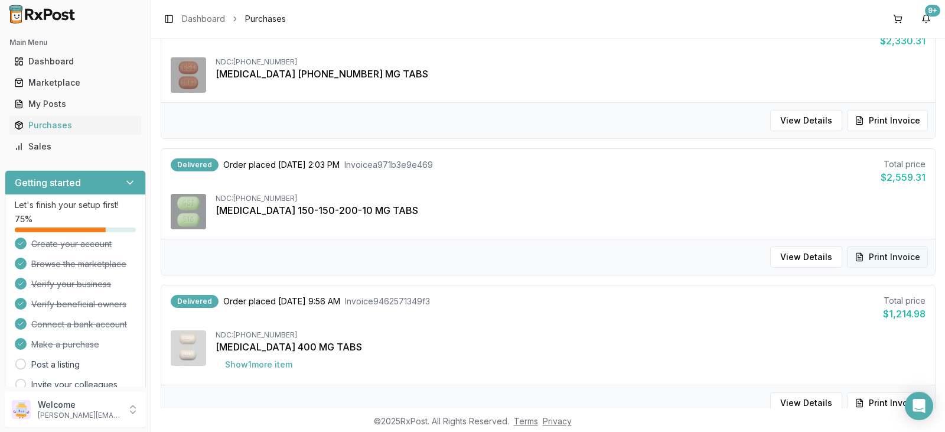
click at [895, 257] on button "Print Invoice" at bounding box center [887, 256] width 81 height 21
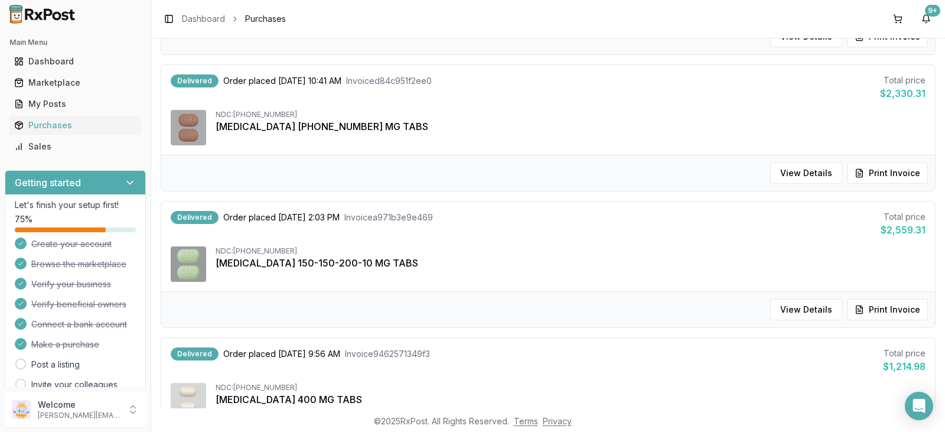
scroll to position [459, 0]
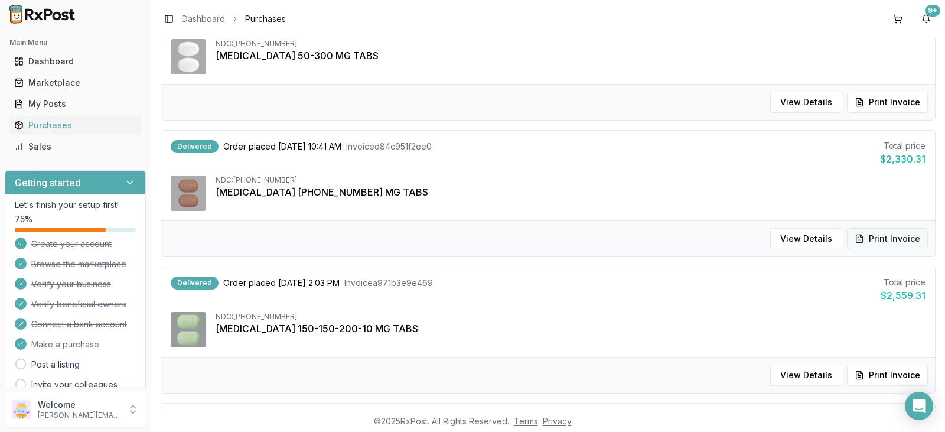
click at [893, 243] on button "Print Invoice" at bounding box center [887, 238] width 81 height 21
click at [67, 106] on div "My Posts" at bounding box center [75, 104] width 122 height 12
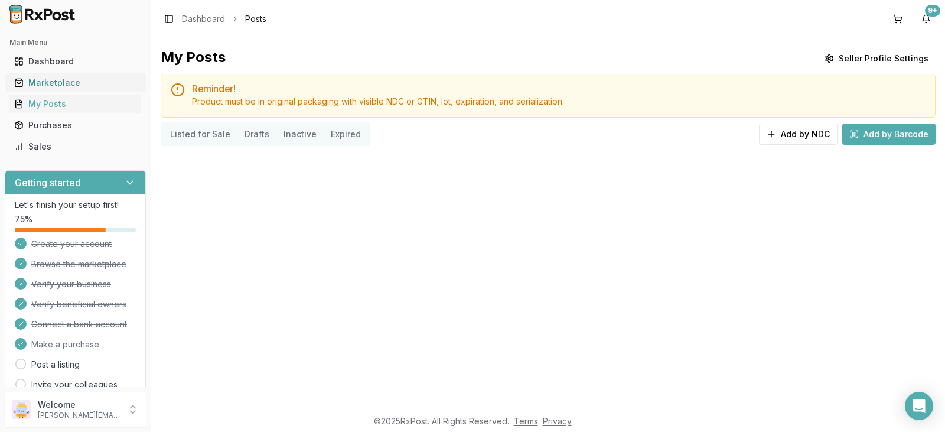
click at [94, 86] on div "Marketplace" at bounding box center [75, 83] width 122 height 12
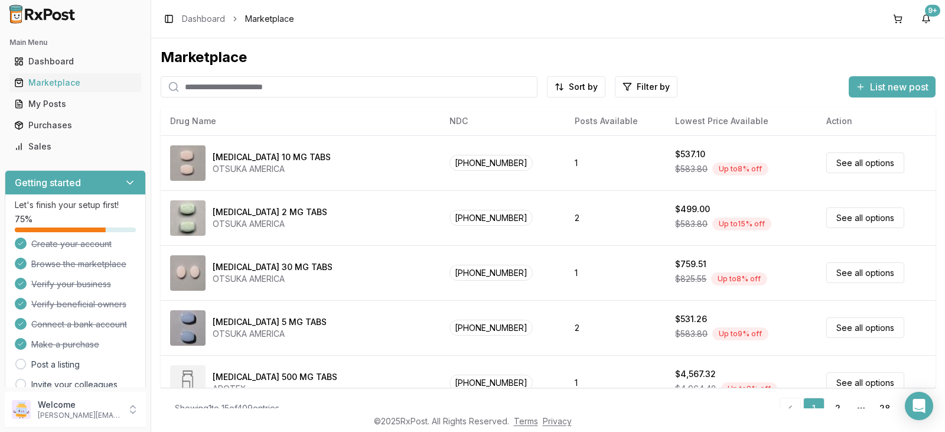
click at [276, 92] on input "search" at bounding box center [349, 86] width 377 height 21
type input "****"
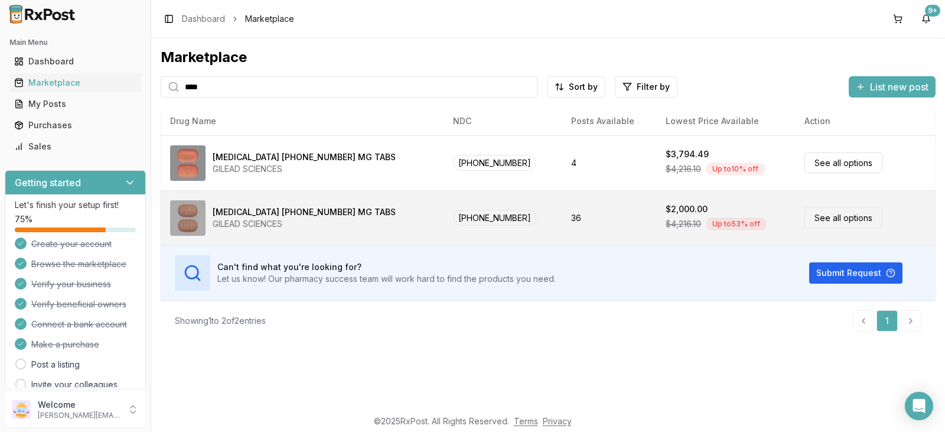
click at [741, 217] on div "$4,216.10 Up to 53 % off" at bounding box center [725, 224] width 120 height 18
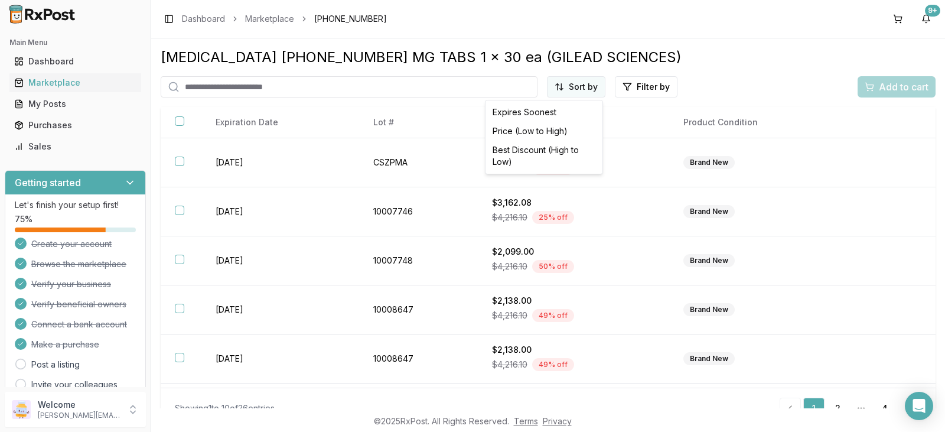
click at [587, 89] on html "Main Menu Dashboard Marketplace My Posts Purchases Sales Getting started Let's …" at bounding box center [472, 216] width 945 height 432
click at [552, 152] on div "Best Discount (High to Low)" at bounding box center [544, 155] width 112 height 31
